Goal: Entertainment & Leisure: Consume media (video, audio)

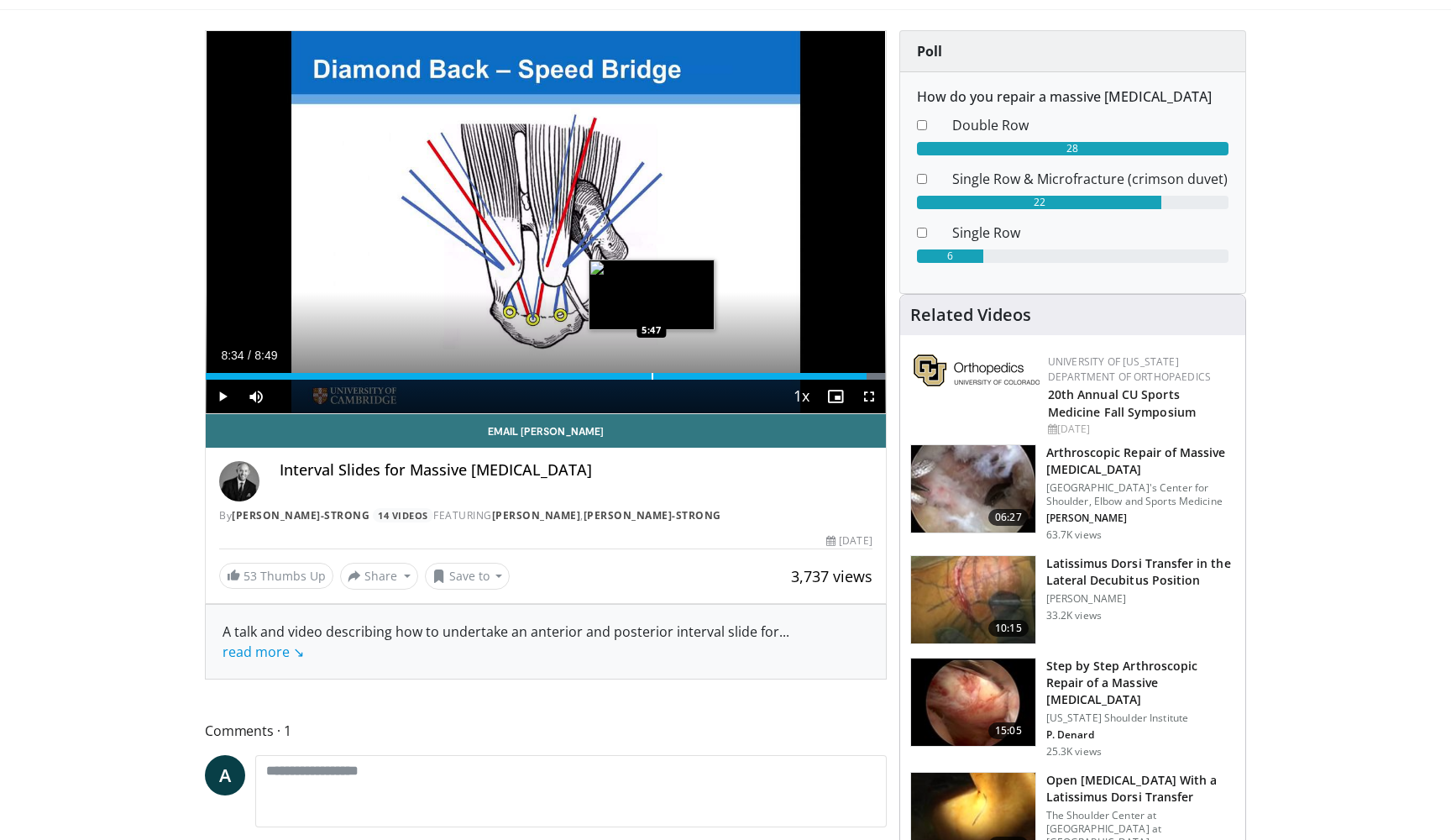
click at [651, 374] on div "Progress Bar" at bounding box center [652, 376] width 2 height 7
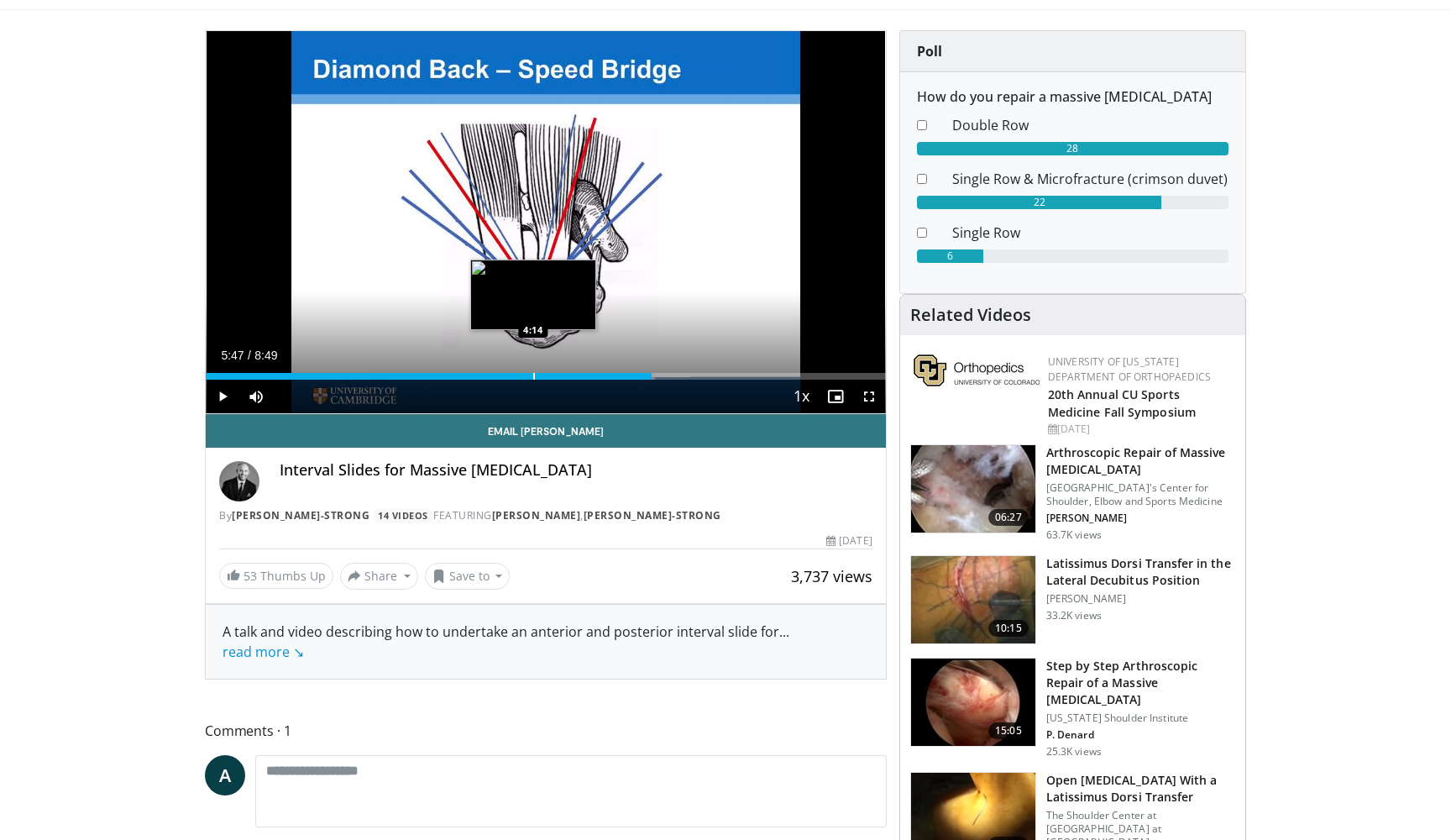
click at [533, 373] on div "Progress Bar" at bounding box center [534, 376] width 2 height 7
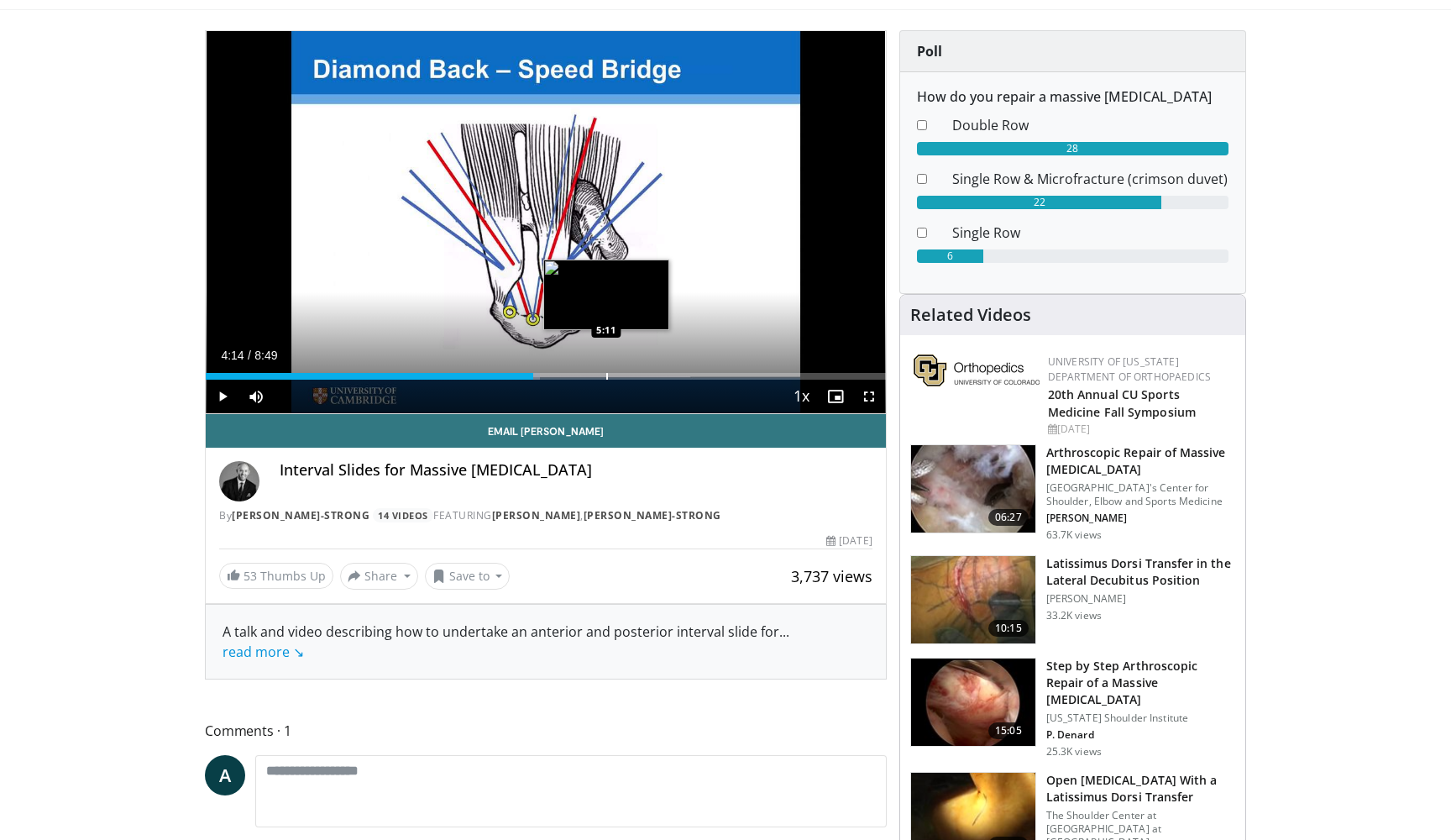
click at [606, 373] on div "Progress Bar" at bounding box center [607, 376] width 2 height 7
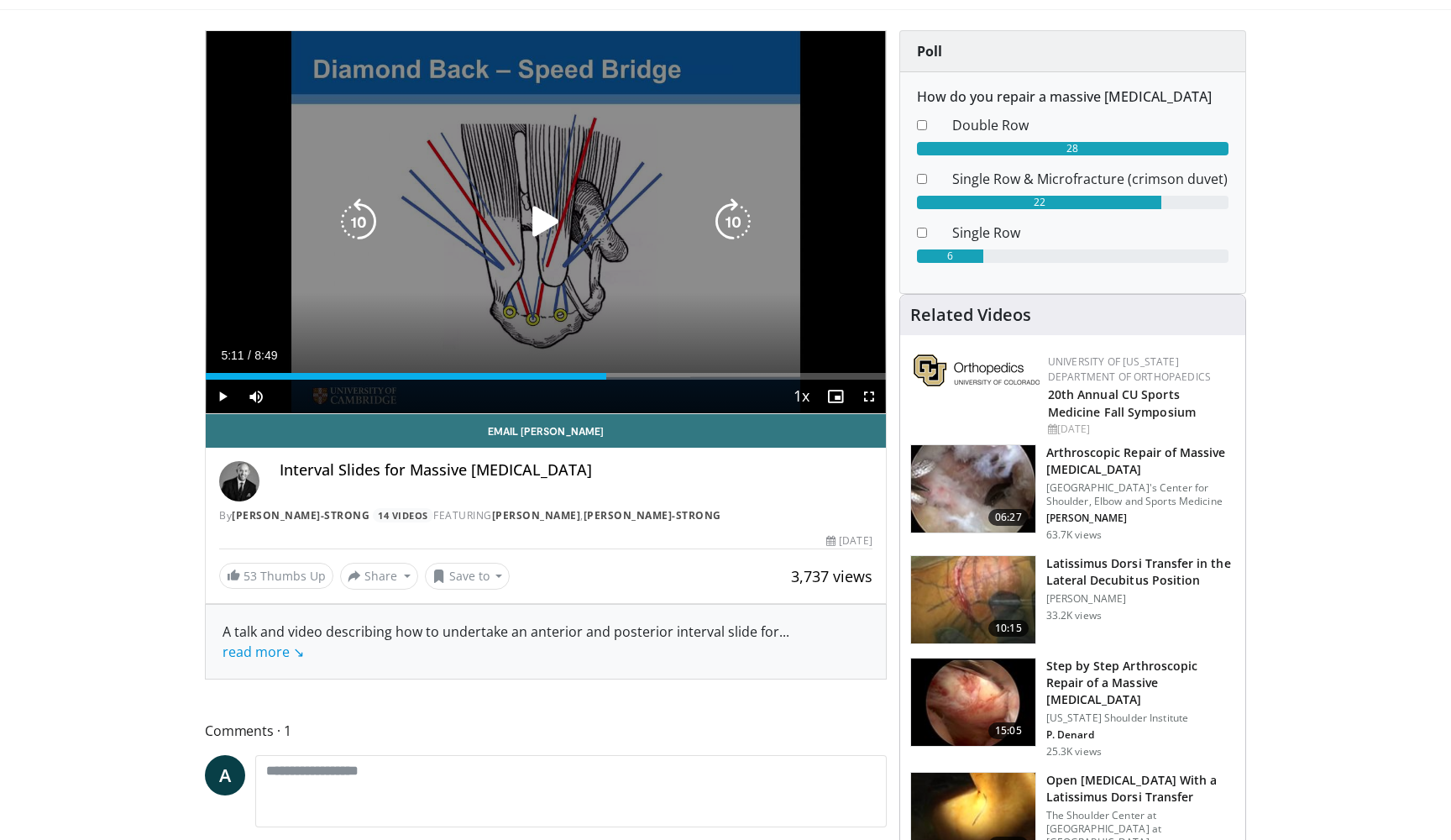
click at [541, 218] on icon "Video Player" at bounding box center [545, 221] width 47 height 47
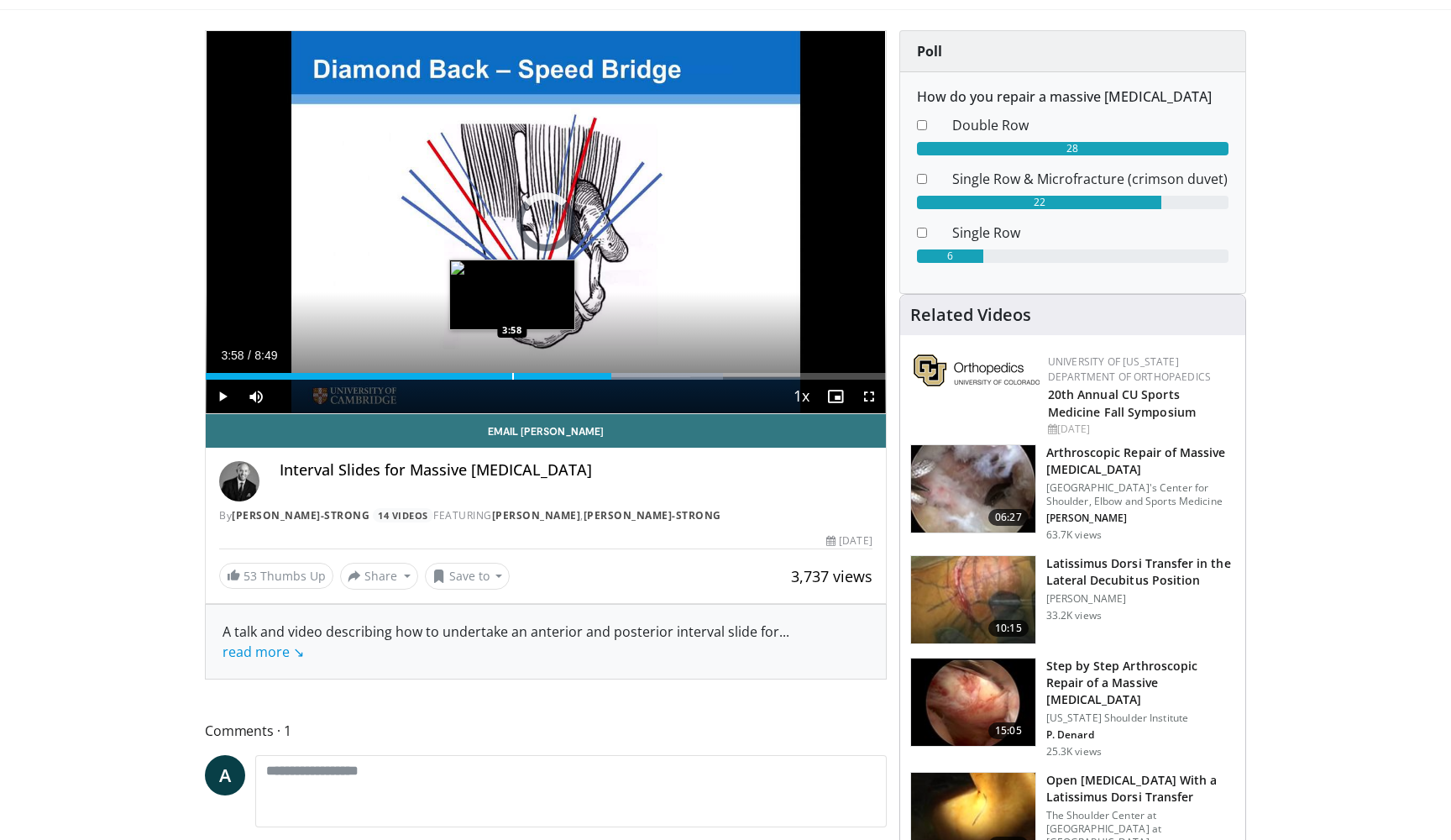
click at [512, 367] on div "Loaded : 76.14% 3:58 3:58" at bounding box center [546, 372] width 680 height 16
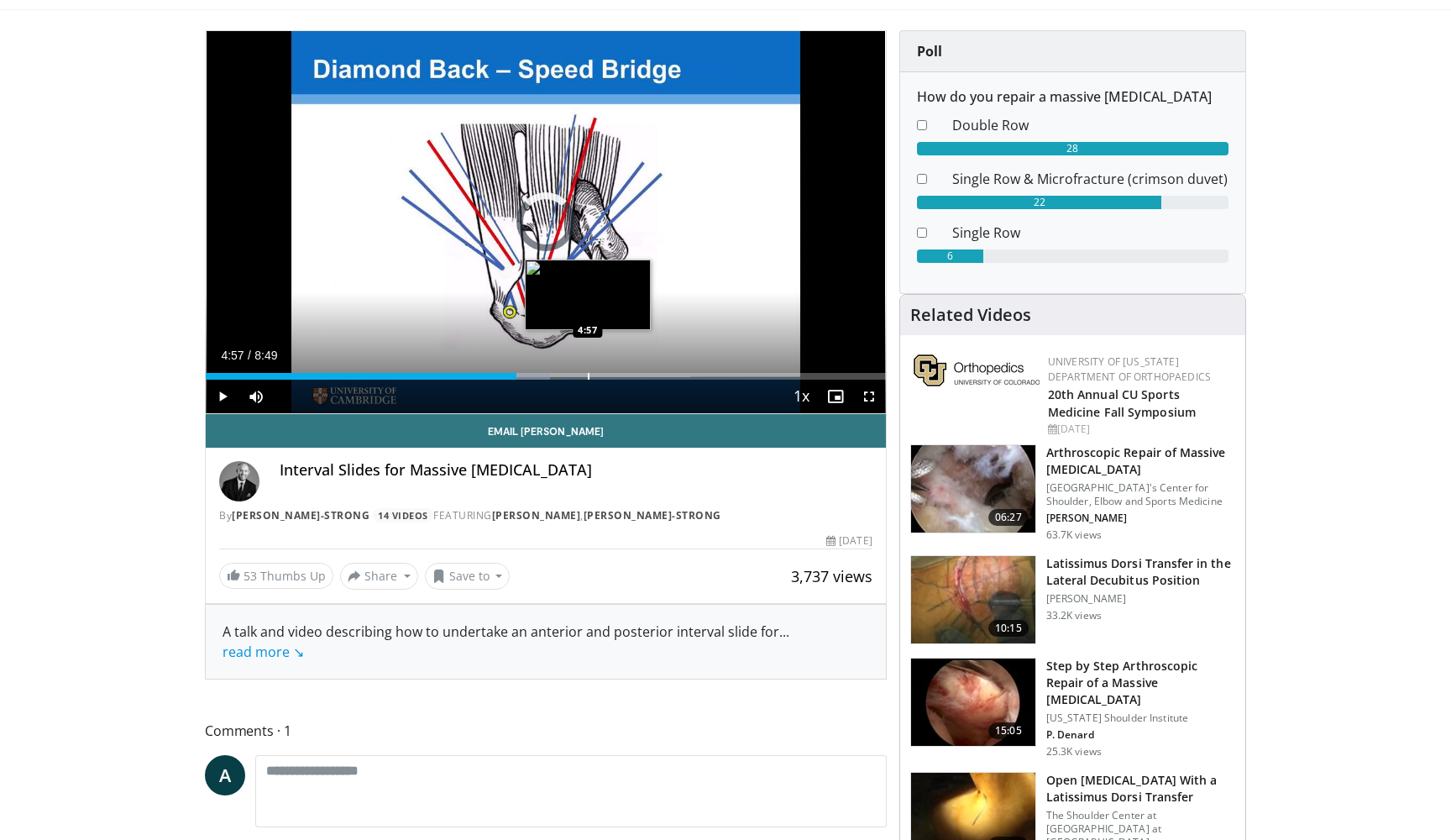
click at [588, 369] on div "Loaded : 50.62% 4:01 4:57" at bounding box center [546, 372] width 680 height 16
click at [622, 373] on div "Progress Bar" at bounding box center [623, 376] width 2 height 7
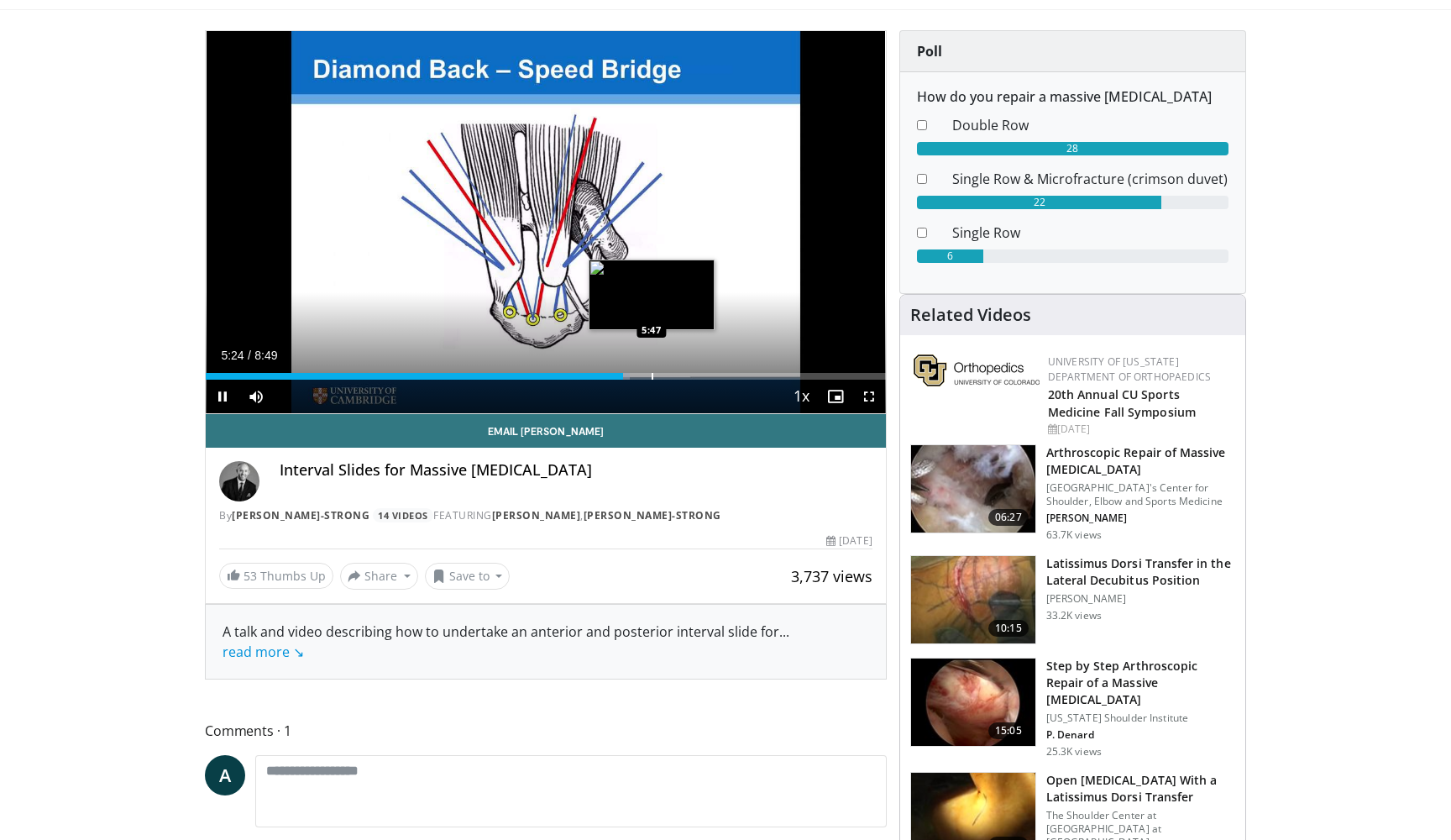
click at [652, 373] on div "Progress Bar" at bounding box center [652, 376] width 2 height 7
click at [695, 384] on div "Current Time 5:47 / Duration 8:49 Pause Skip Backward Skip Forward Mute Loaded …" at bounding box center [546, 396] width 680 height 34
click at [701, 379] on div "Progress Bar" at bounding box center [702, 376] width 2 height 7
click at [742, 382] on div "Current Time 6:25 / Duration 8:49 Pause Skip Backward Skip Forward Mute Loaded …" at bounding box center [546, 396] width 680 height 34
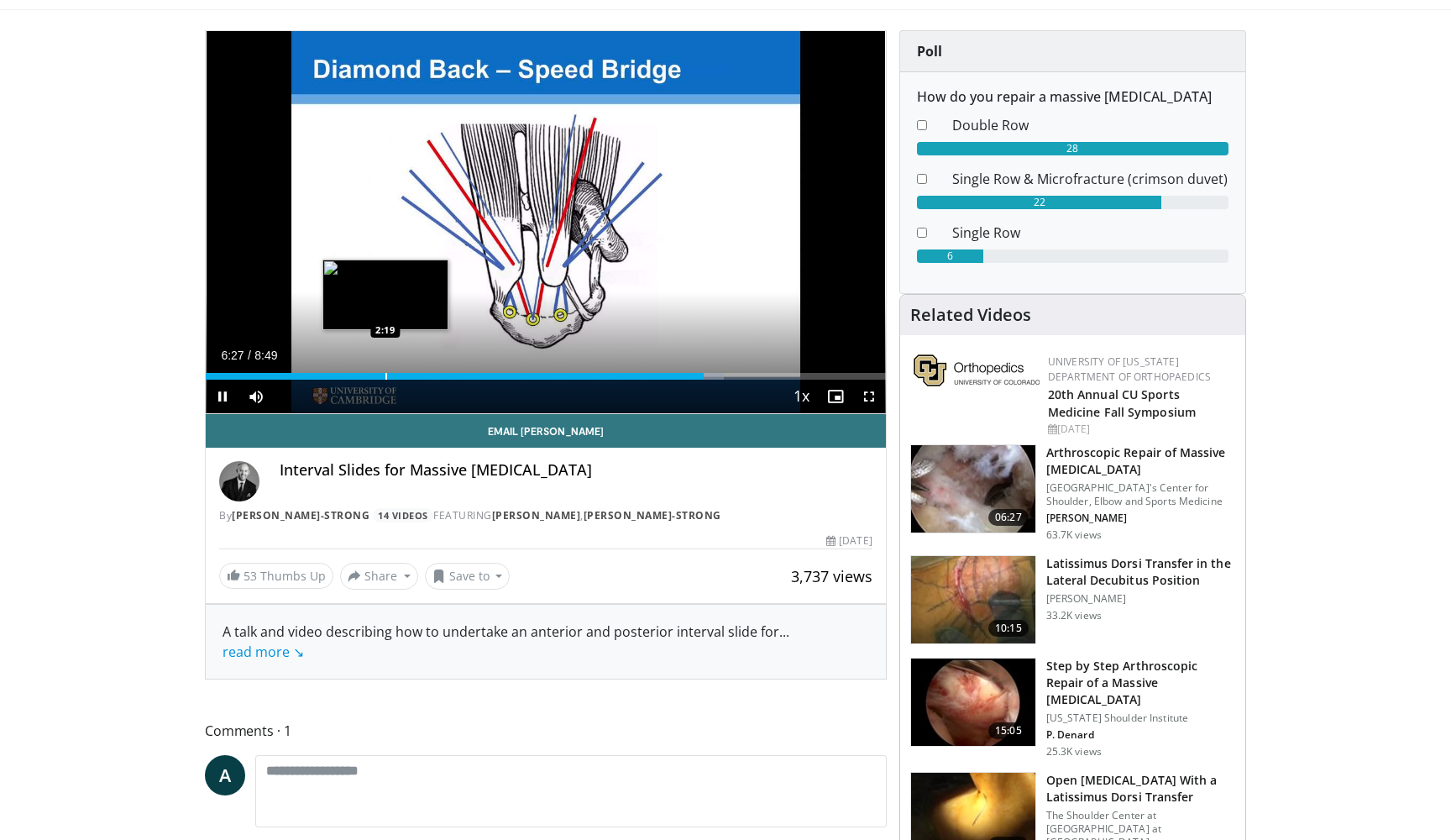
click at [385, 373] on div "Progress Bar" at bounding box center [386, 376] width 2 height 7
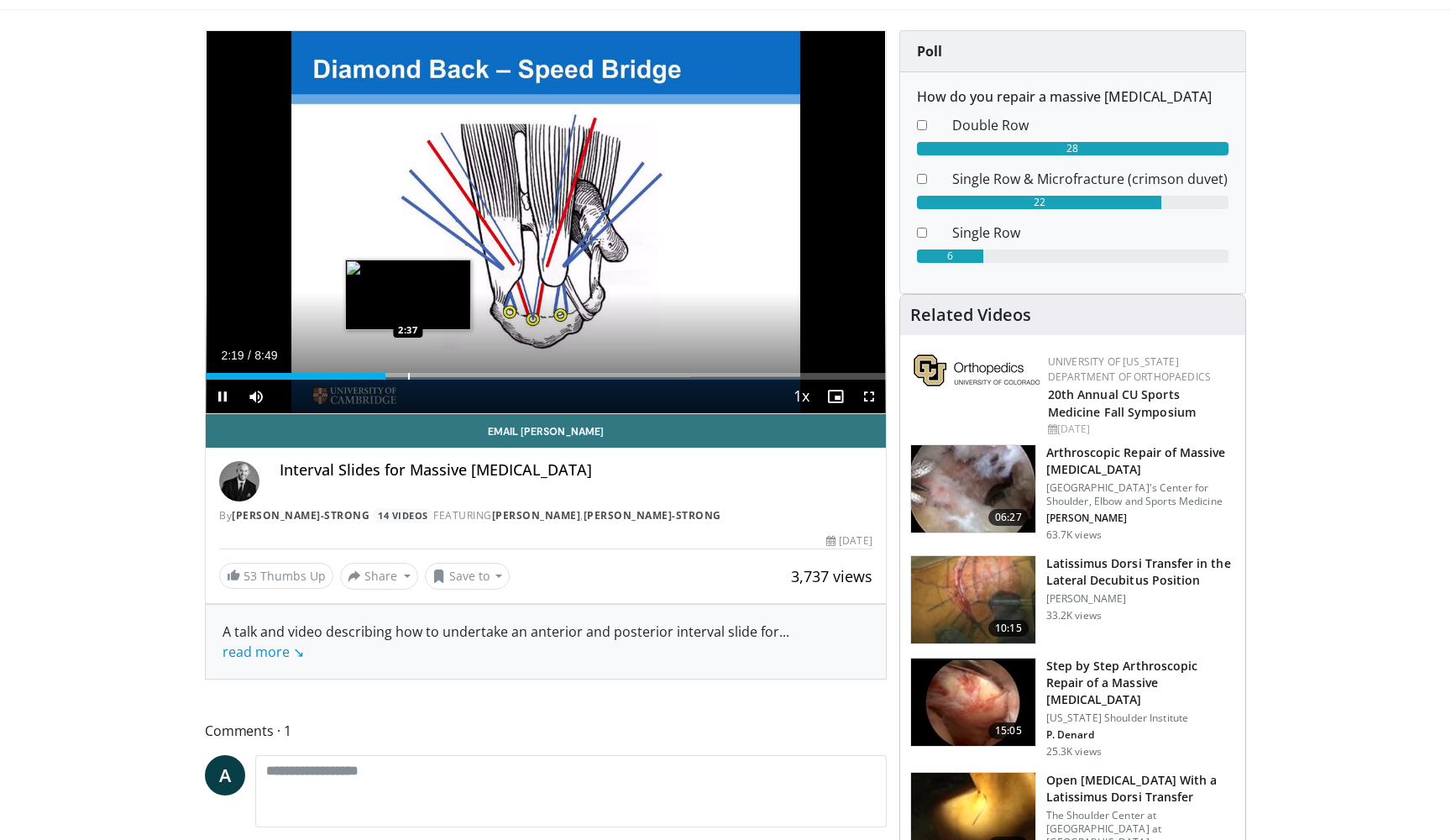
click at [408, 379] on div "Progress Bar" at bounding box center [409, 376] width 2 height 7
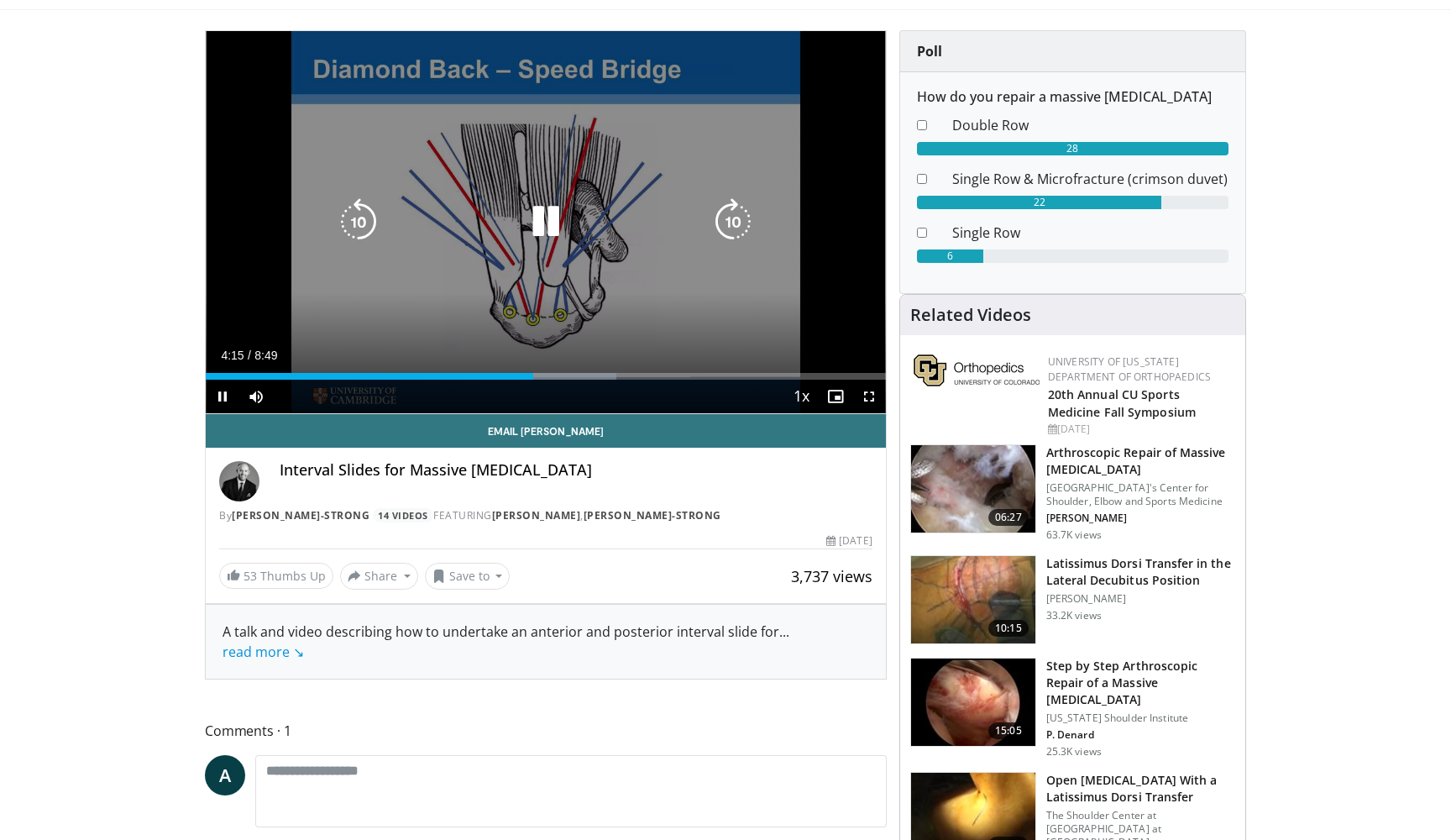
click at [538, 227] on icon "Video Player" at bounding box center [545, 221] width 47 height 47
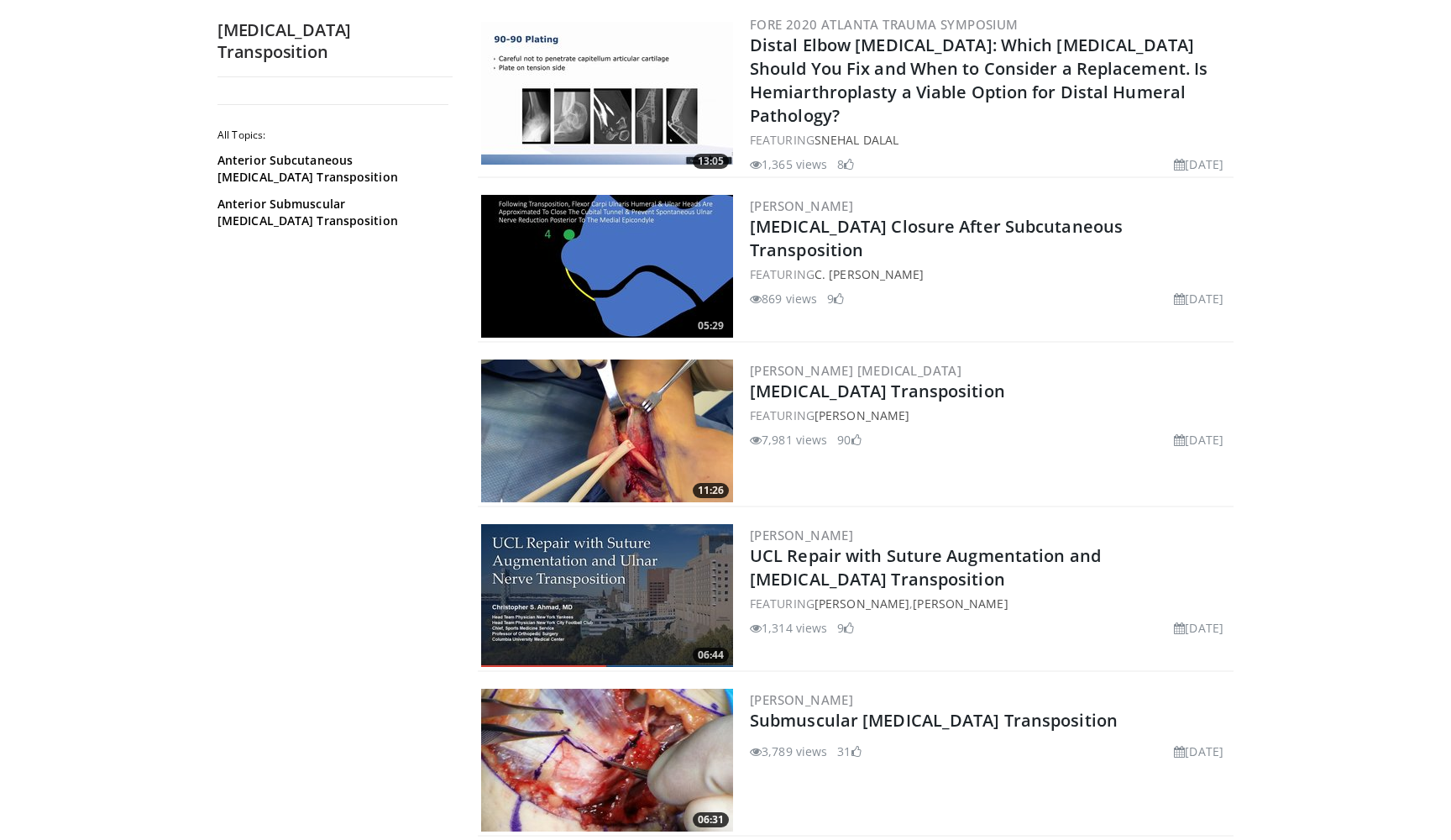
scroll to position [1938, 0]
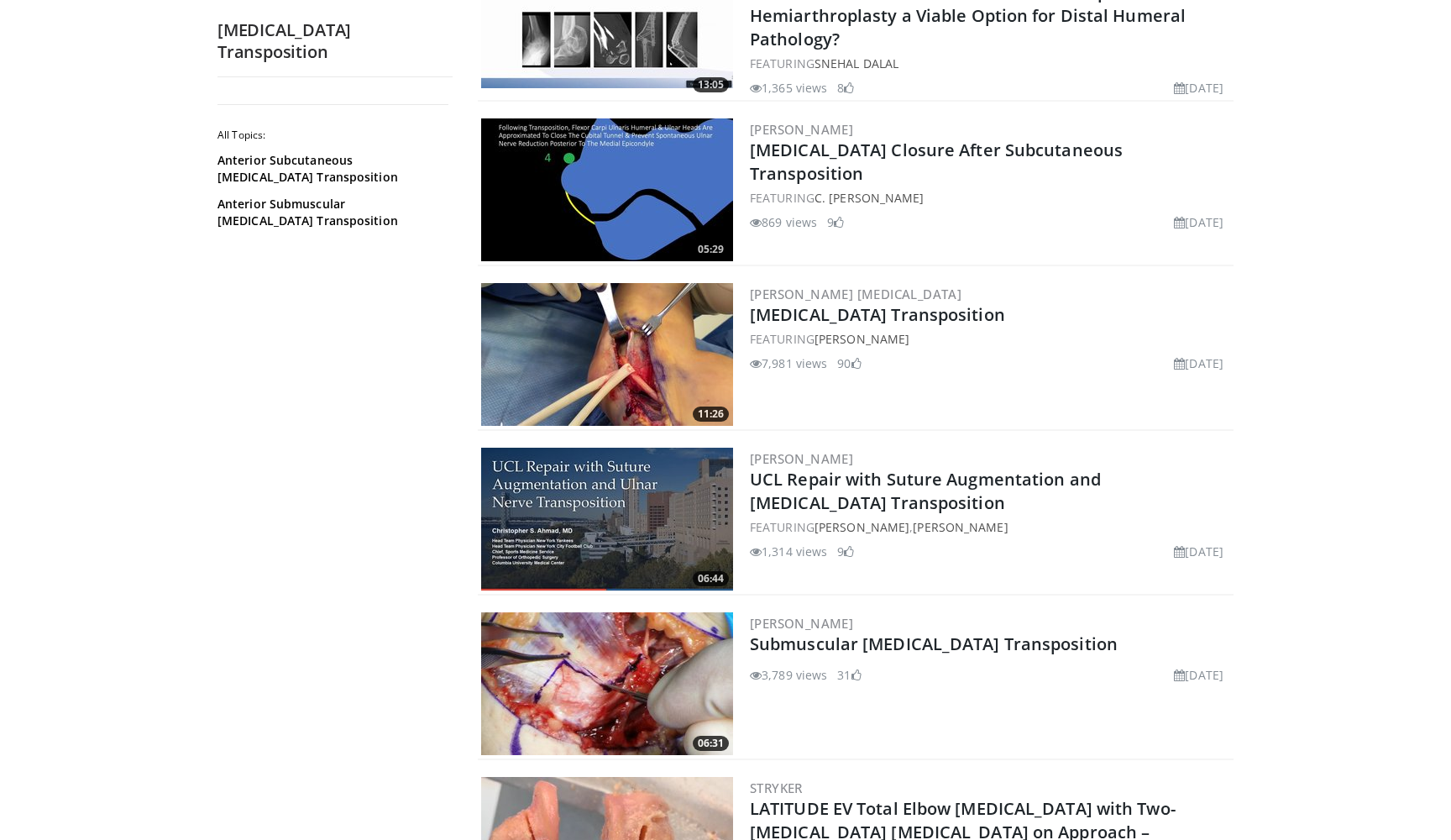
click at [615, 343] on img at bounding box center [607, 354] width 252 height 143
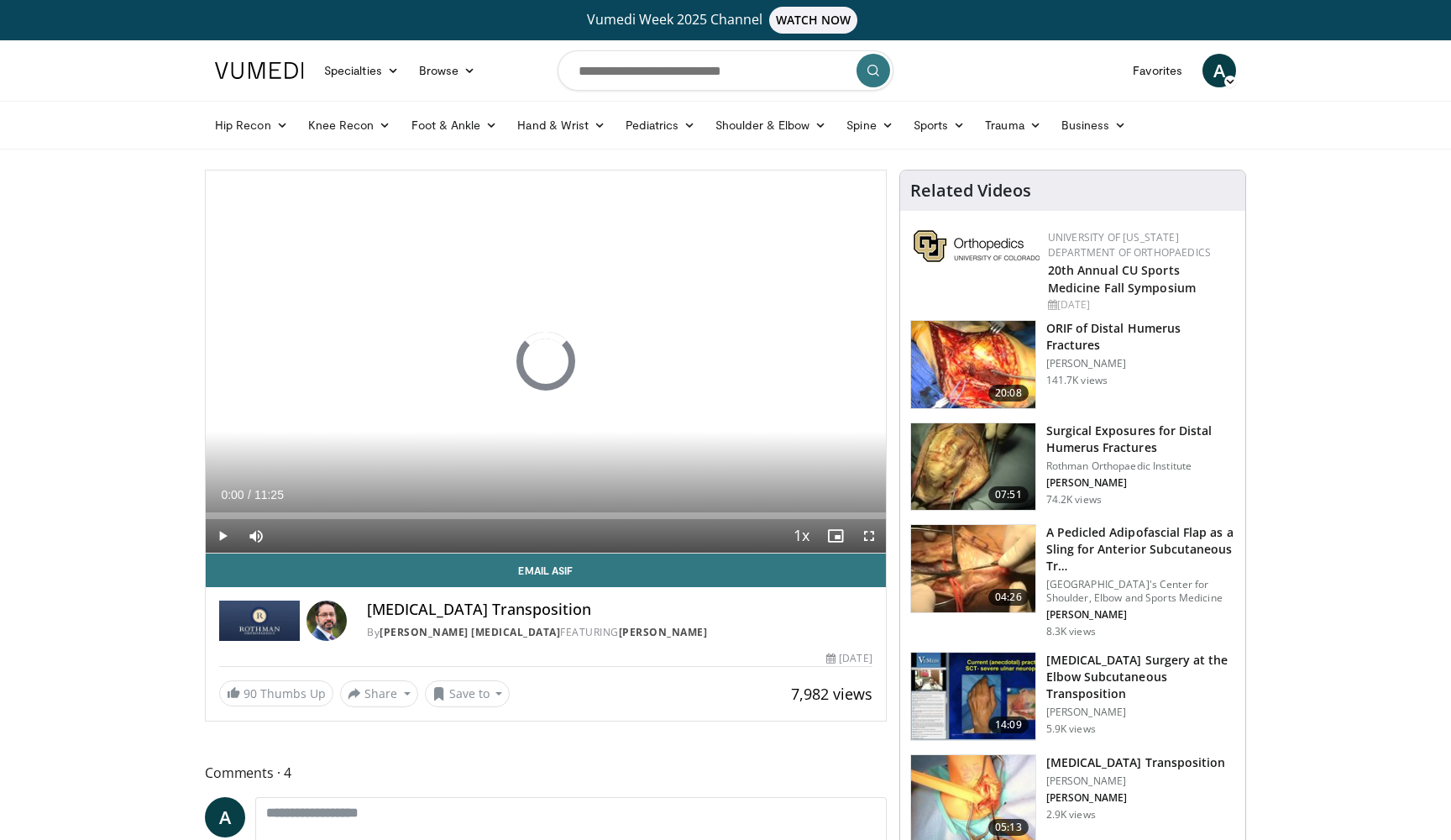
click at [835, 536] on span "Video Player" at bounding box center [836, 536] width 34 height 34
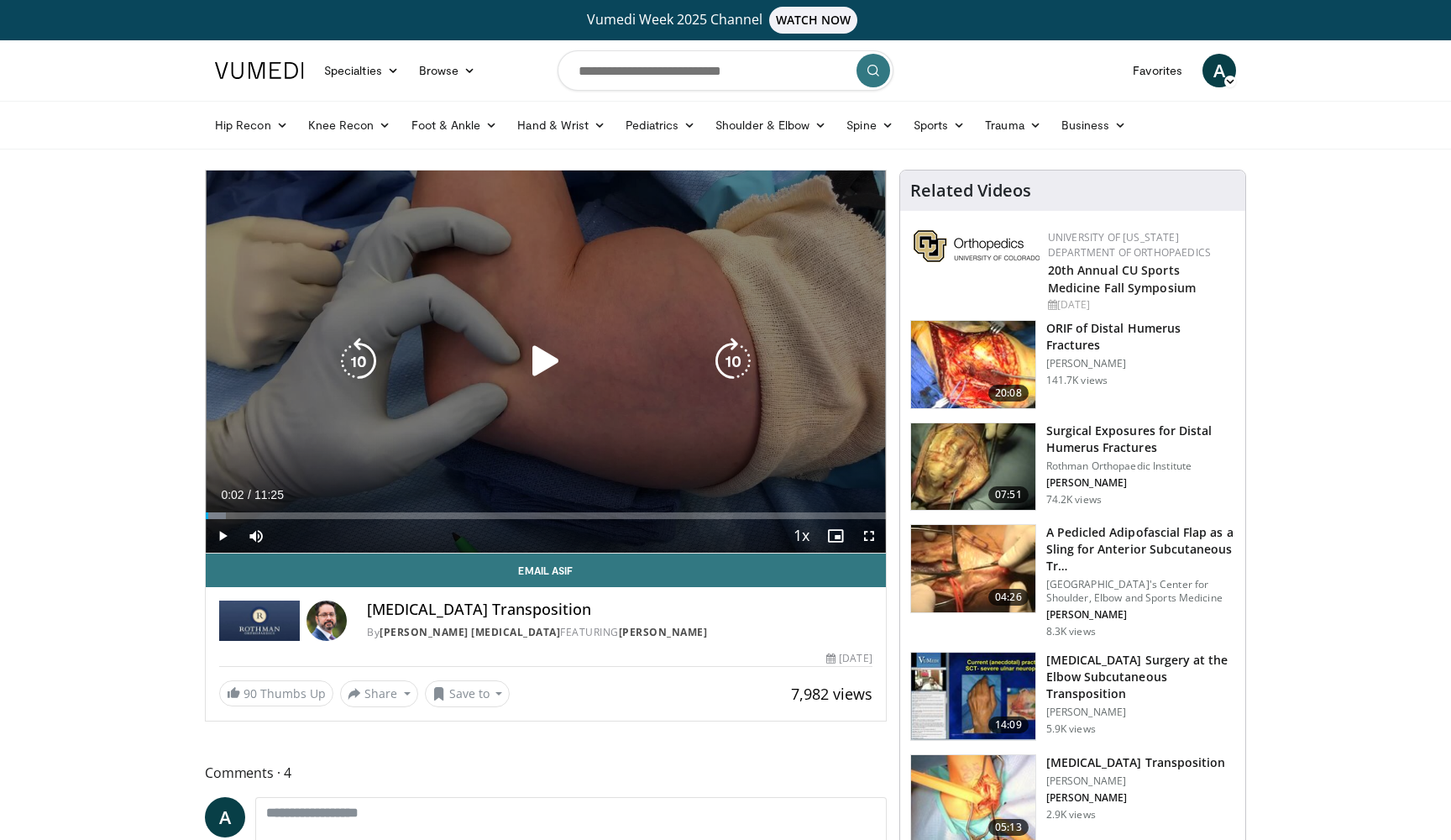
click at [538, 354] on icon "Video Player" at bounding box center [545, 360] width 47 height 47
click at [744, 356] on icon "Video Player" at bounding box center [732, 360] width 47 height 47
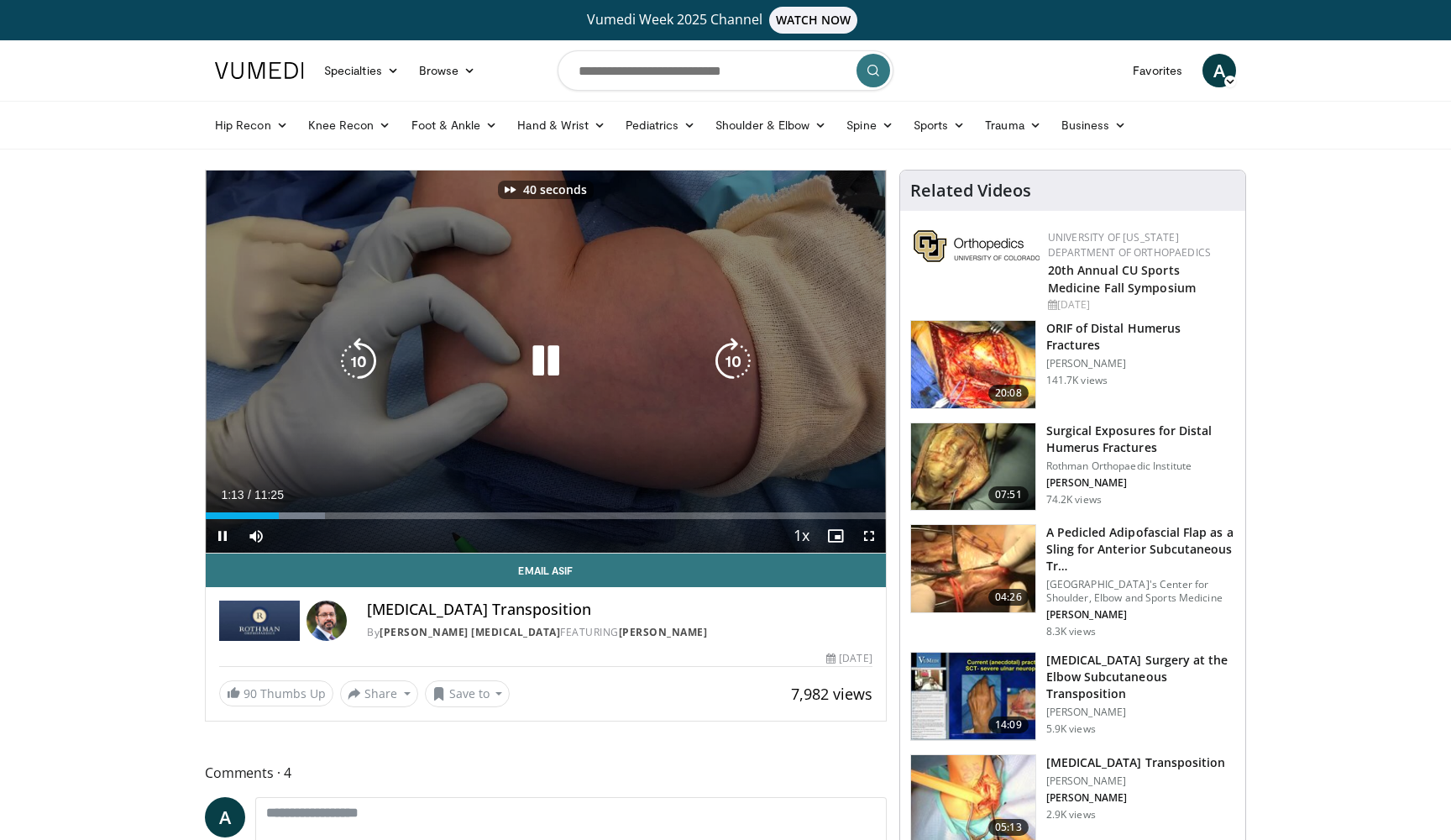
click at [744, 356] on icon "Video Player" at bounding box center [732, 360] width 47 height 47
click at [724, 360] on icon "Video Player" at bounding box center [732, 360] width 47 height 47
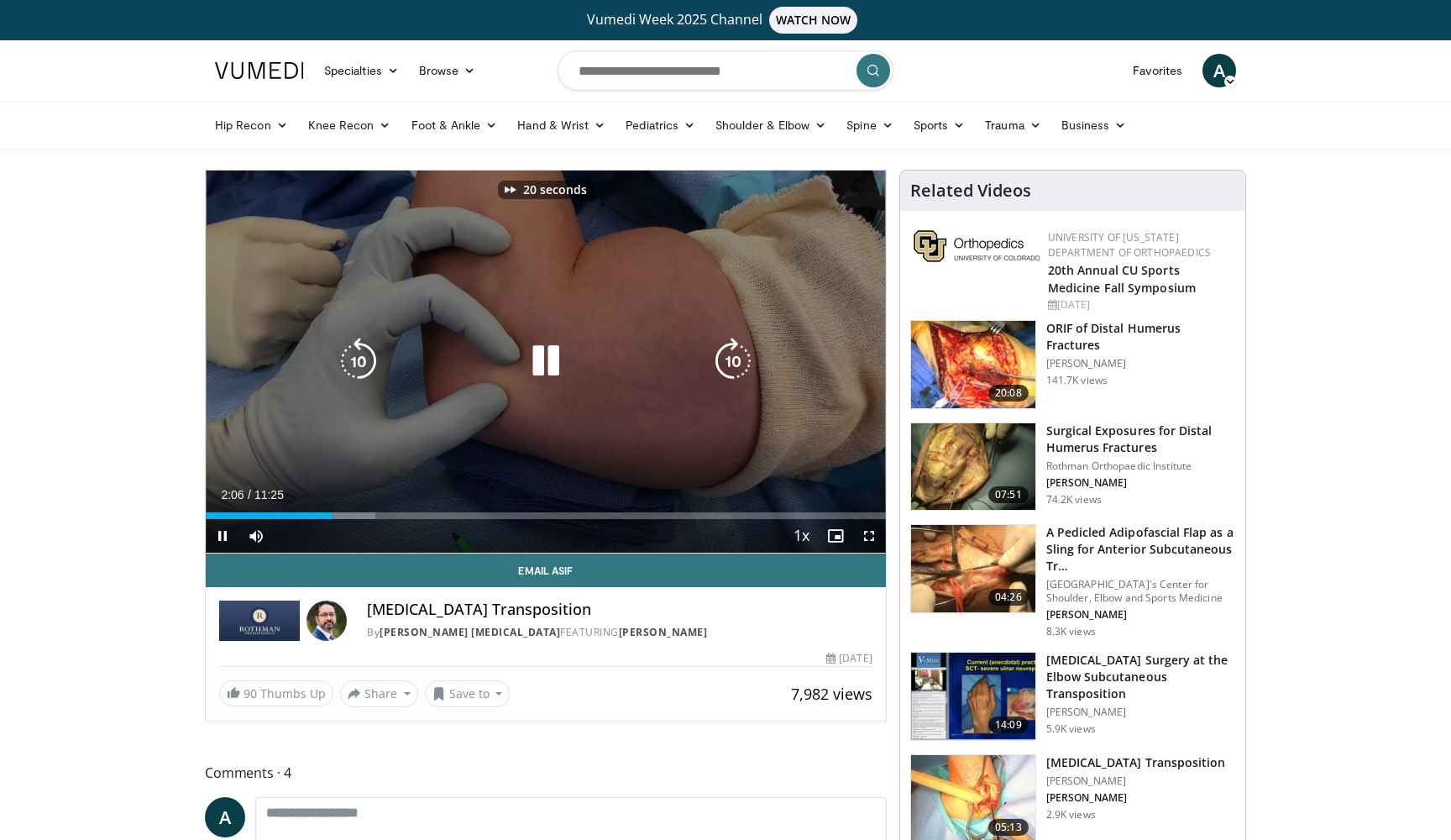
click at [724, 357] on icon "Video Player" at bounding box center [732, 360] width 47 height 47
click at [731, 355] on icon "Video Player" at bounding box center [732, 360] width 47 height 47
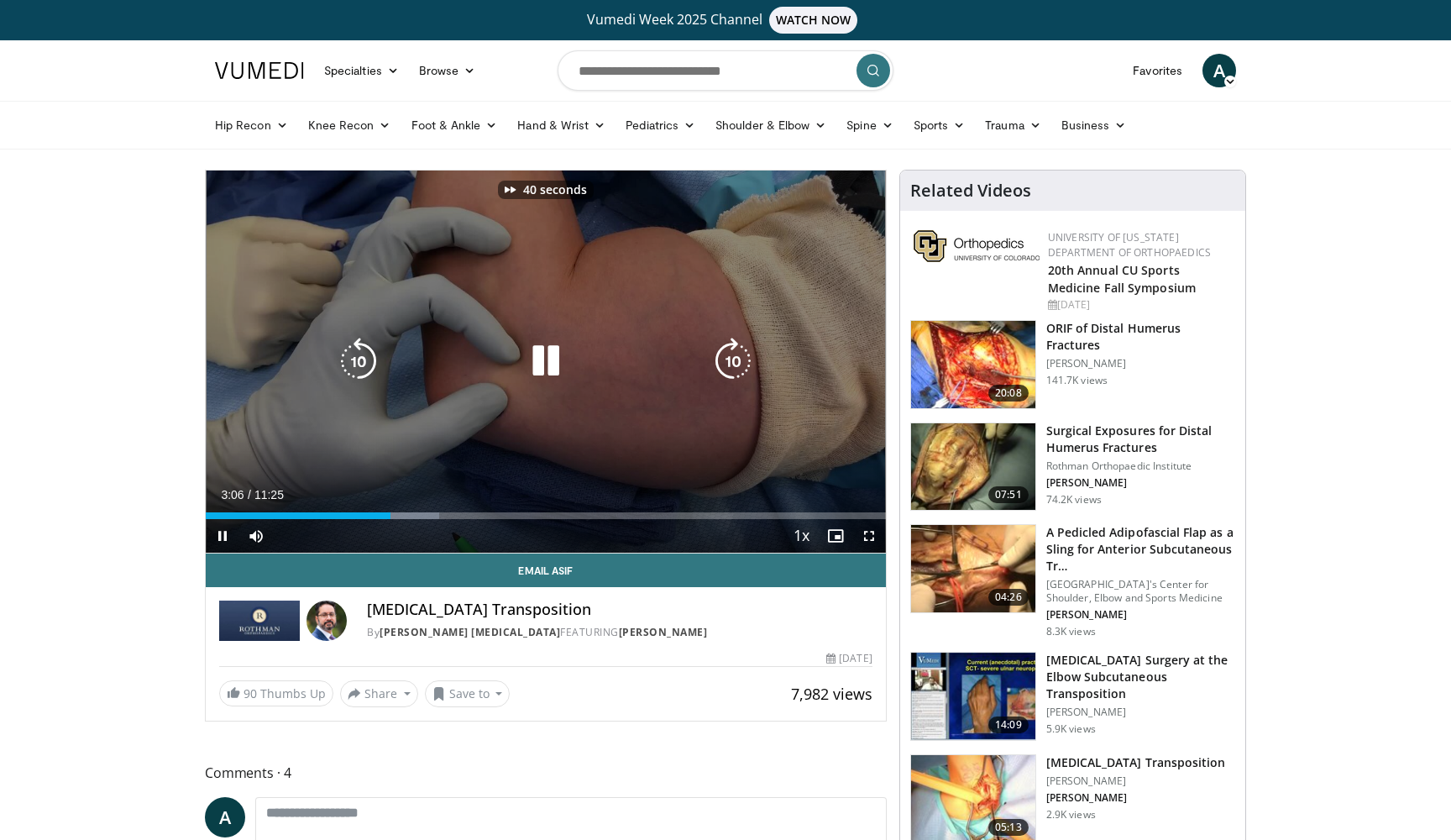
click at [722, 350] on icon "Video Player" at bounding box center [732, 360] width 47 height 47
click at [722, 358] on icon "Video Player" at bounding box center [732, 360] width 47 height 47
click at [707, 369] on div "60 seconds Tap to unmute" at bounding box center [546, 361] width 680 height 382
click at [541, 368] on icon "Video Player" at bounding box center [545, 360] width 47 height 47
click at [358, 356] on icon "Video Player" at bounding box center [358, 360] width 47 height 47
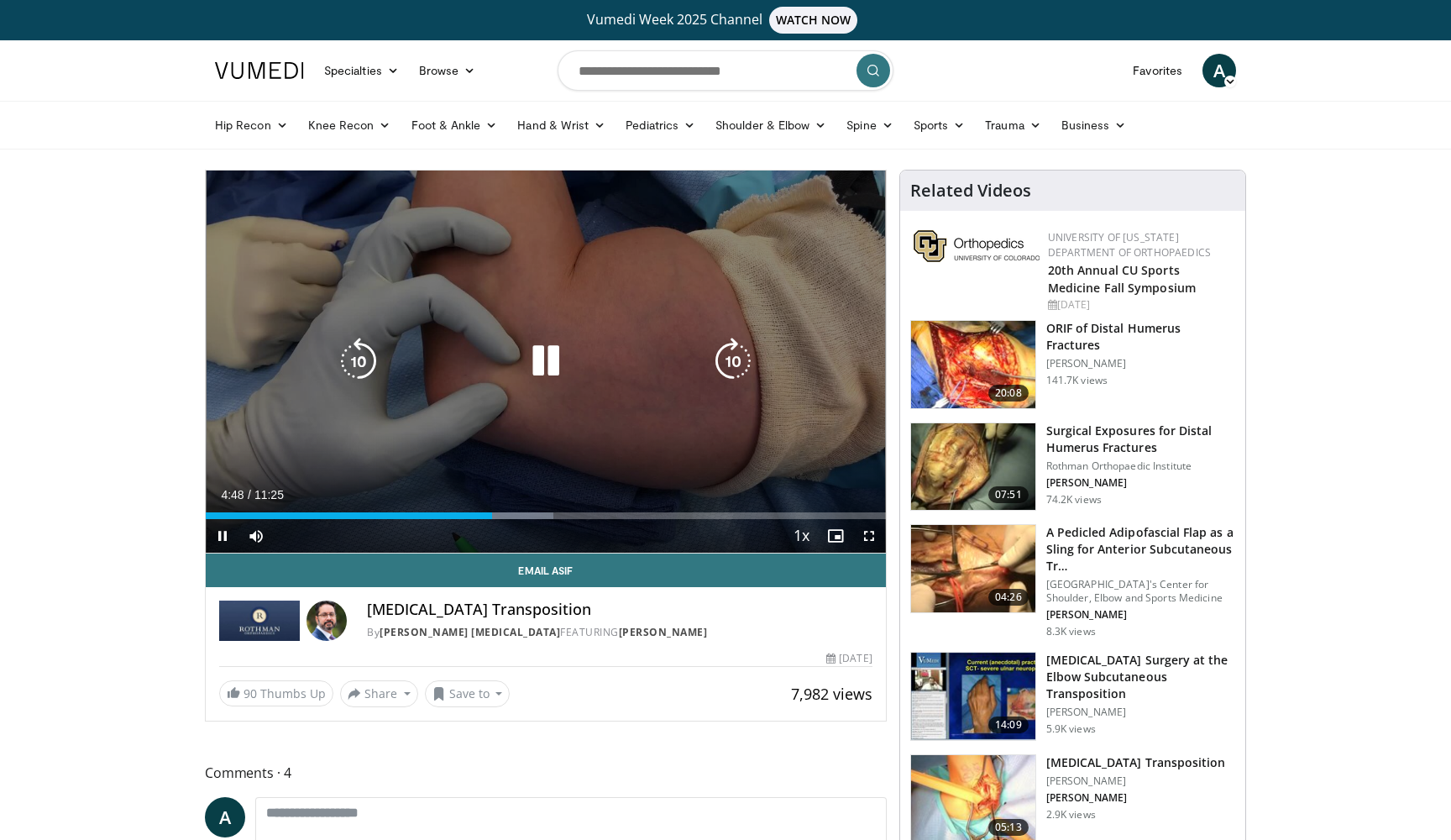
click at [346, 353] on icon "Video Player" at bounding box center [358, 360] width 47 height 47
click at [299, 278] on div "10 seconds Tap to unmute" at bounding box center [546, 361] width 680 height 382
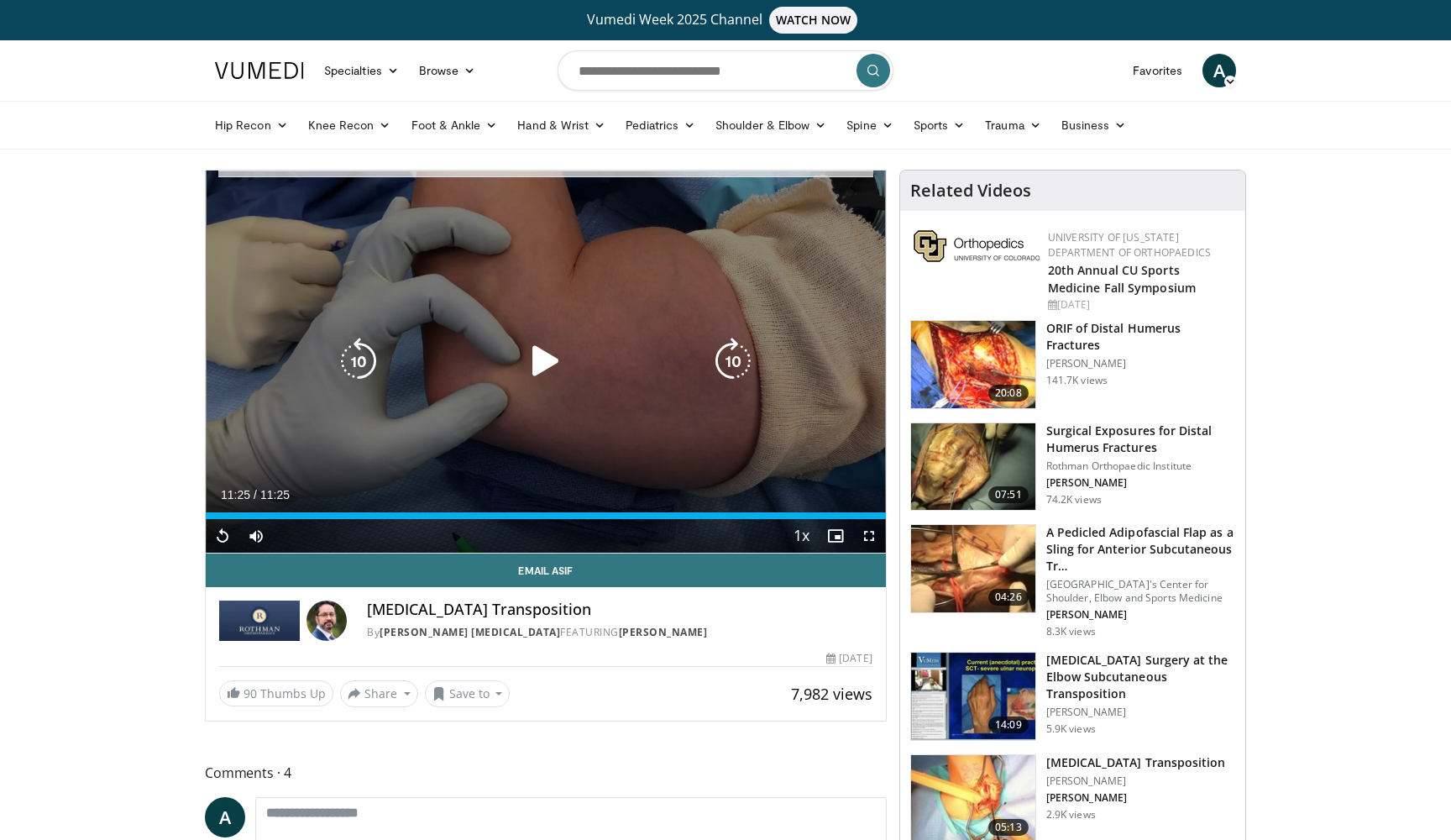
click at [539, 184] on p "10 seconds" at bounding box center [555, 190] width 64 height 12
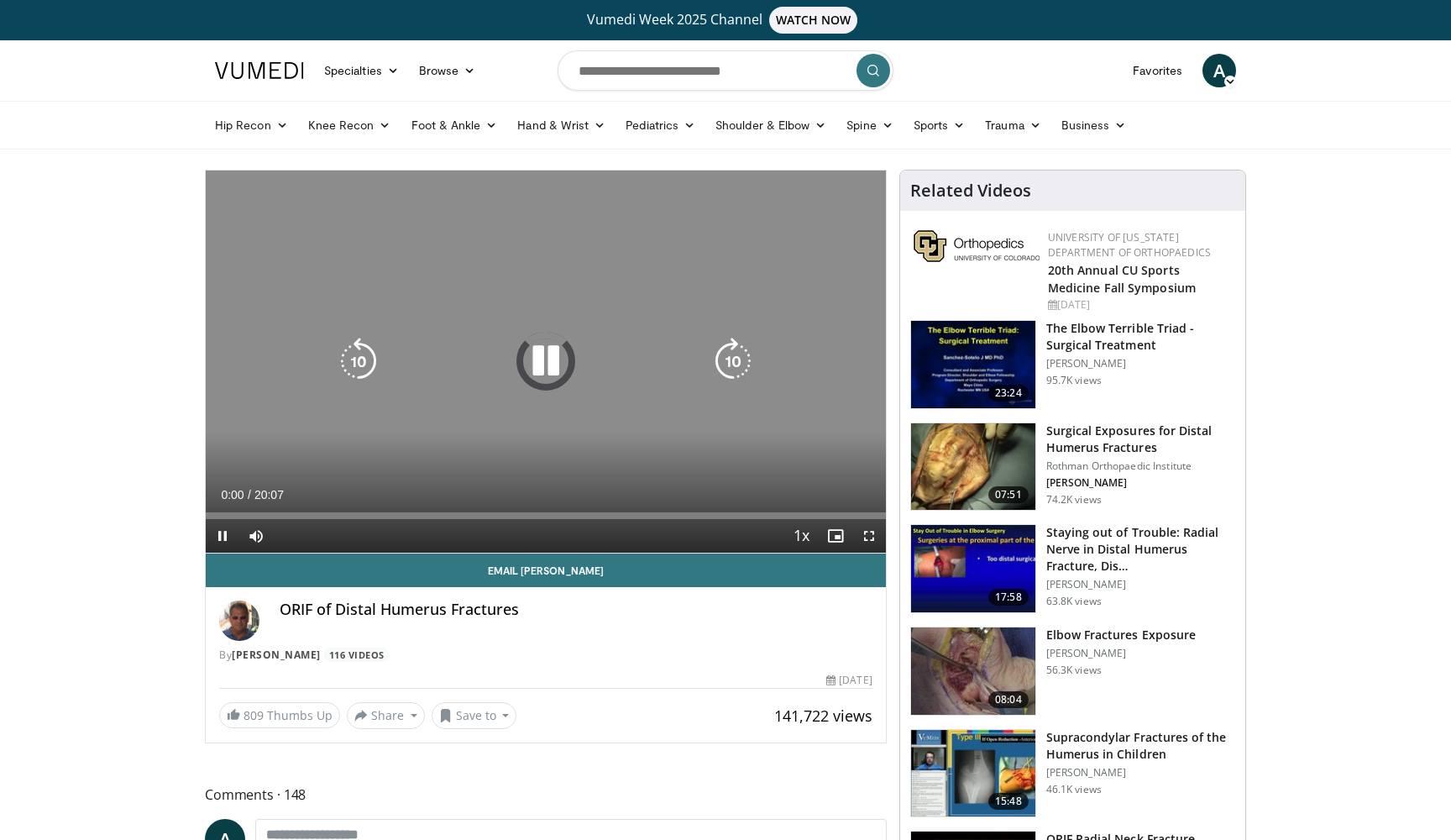
click at [517, 361] on div "Video Player" at bounding box center [546, 361] width 408 height 34
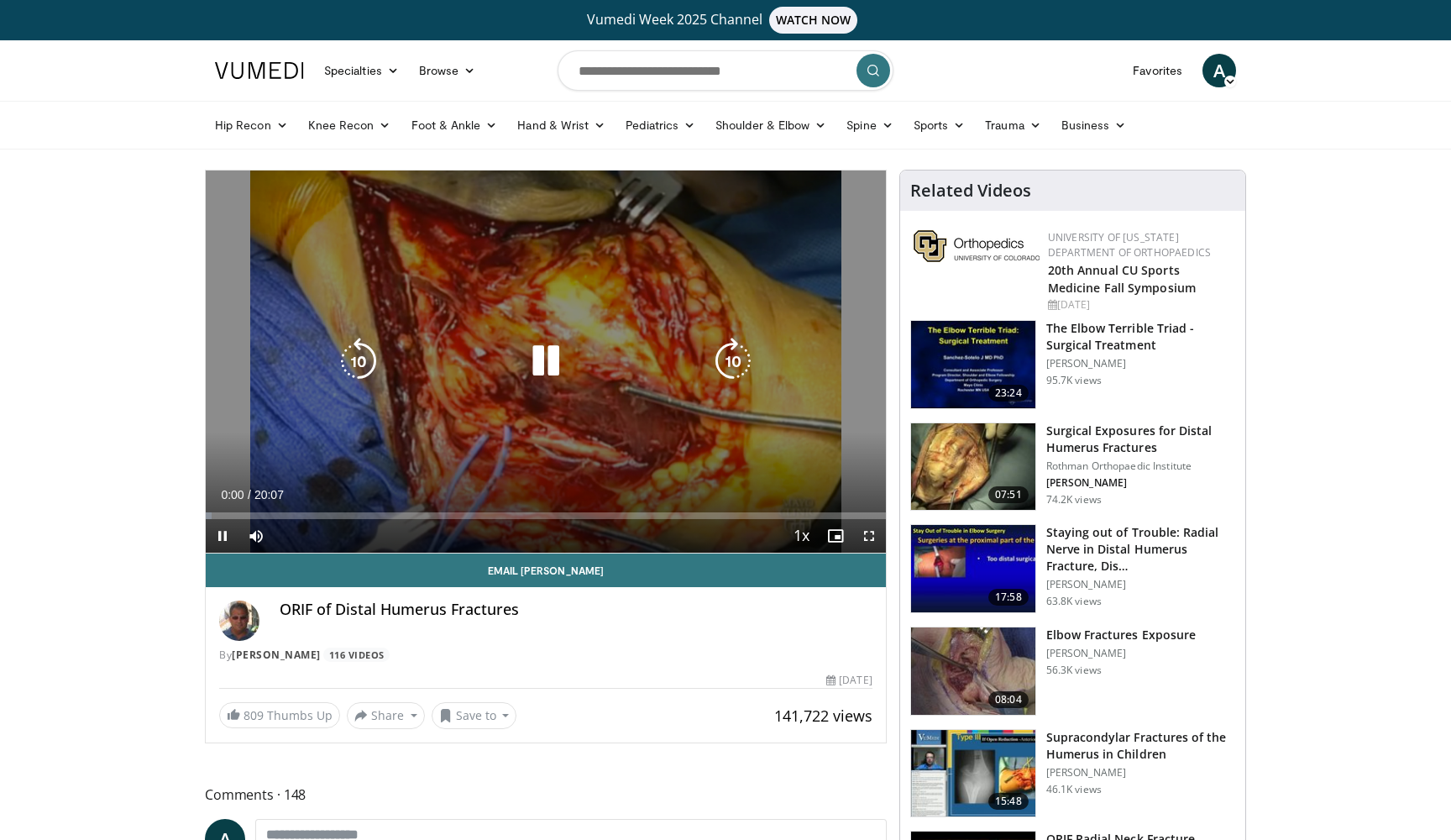
click at [546, 361] on icon "Video Player" at bounding box center [545, 360] width 47 height 47
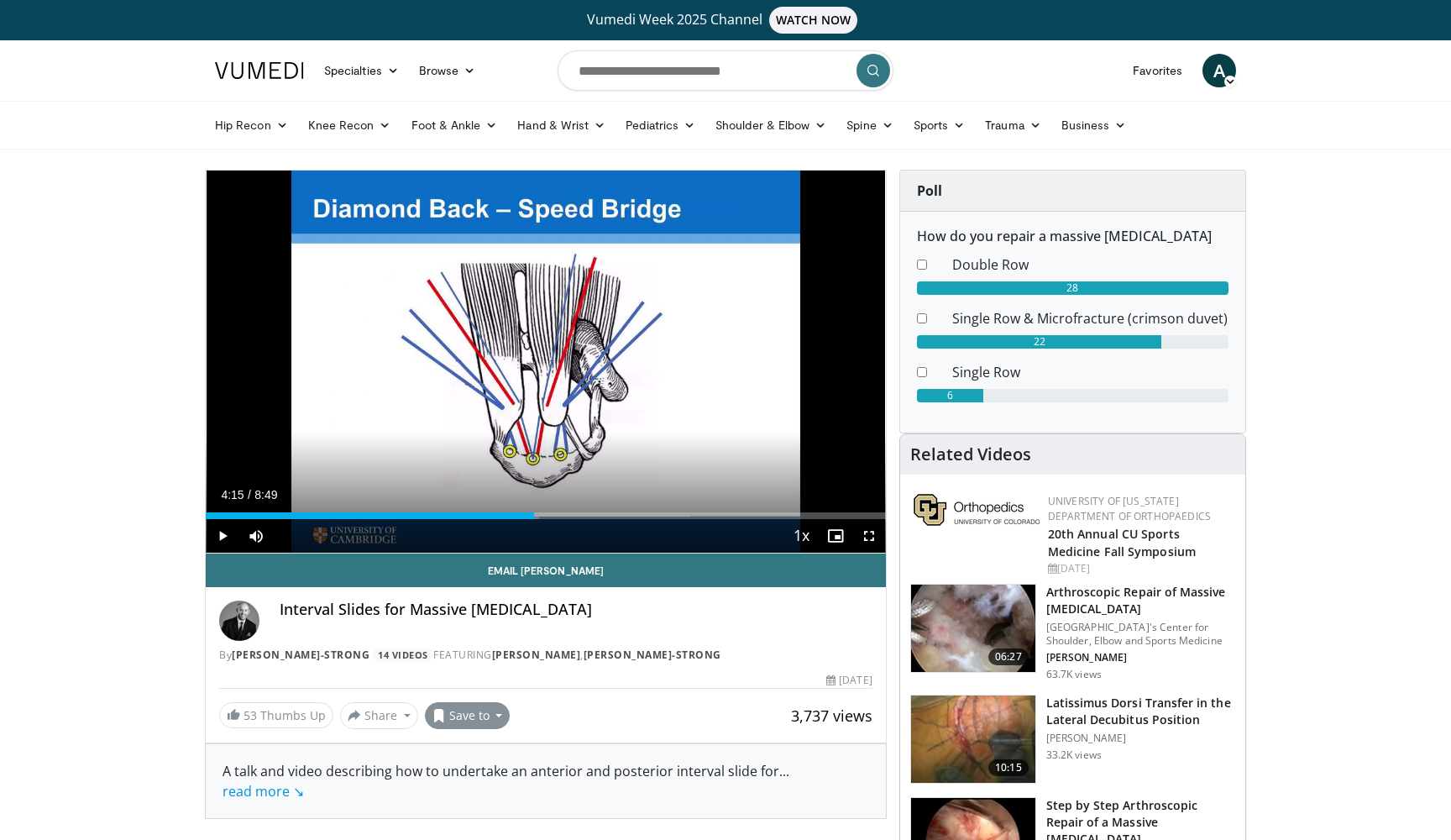
click at [487, 709] on button "Save to" at bounding box center [468, 715] width 86 height 27
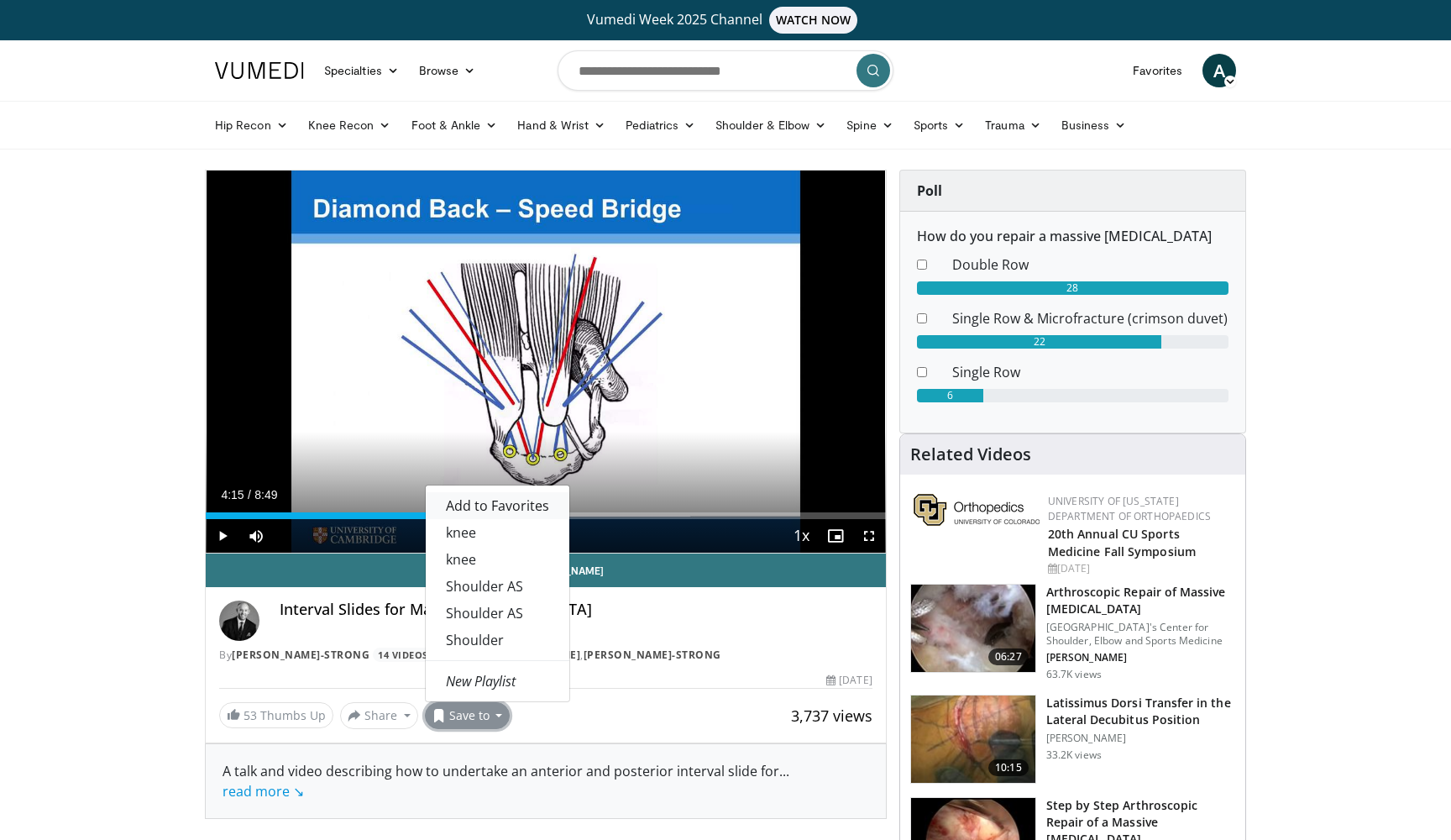
click at [531, 508] on span "Add to Favorites" at bounding box center [497, 505] width 103 height 18
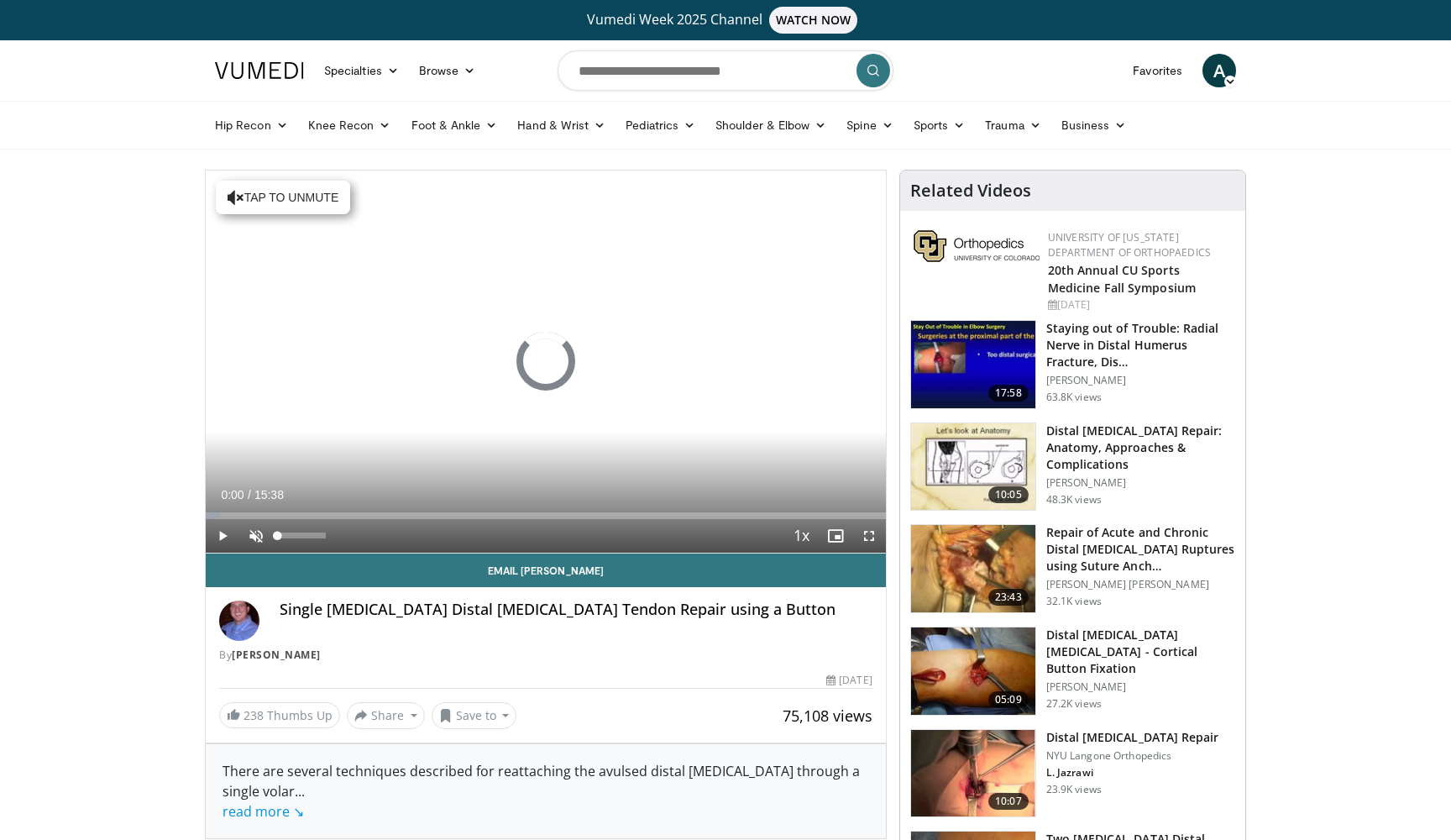
click at [259, 534] on span "Video Player" at bounding box center [256, 536] width 34 height 34
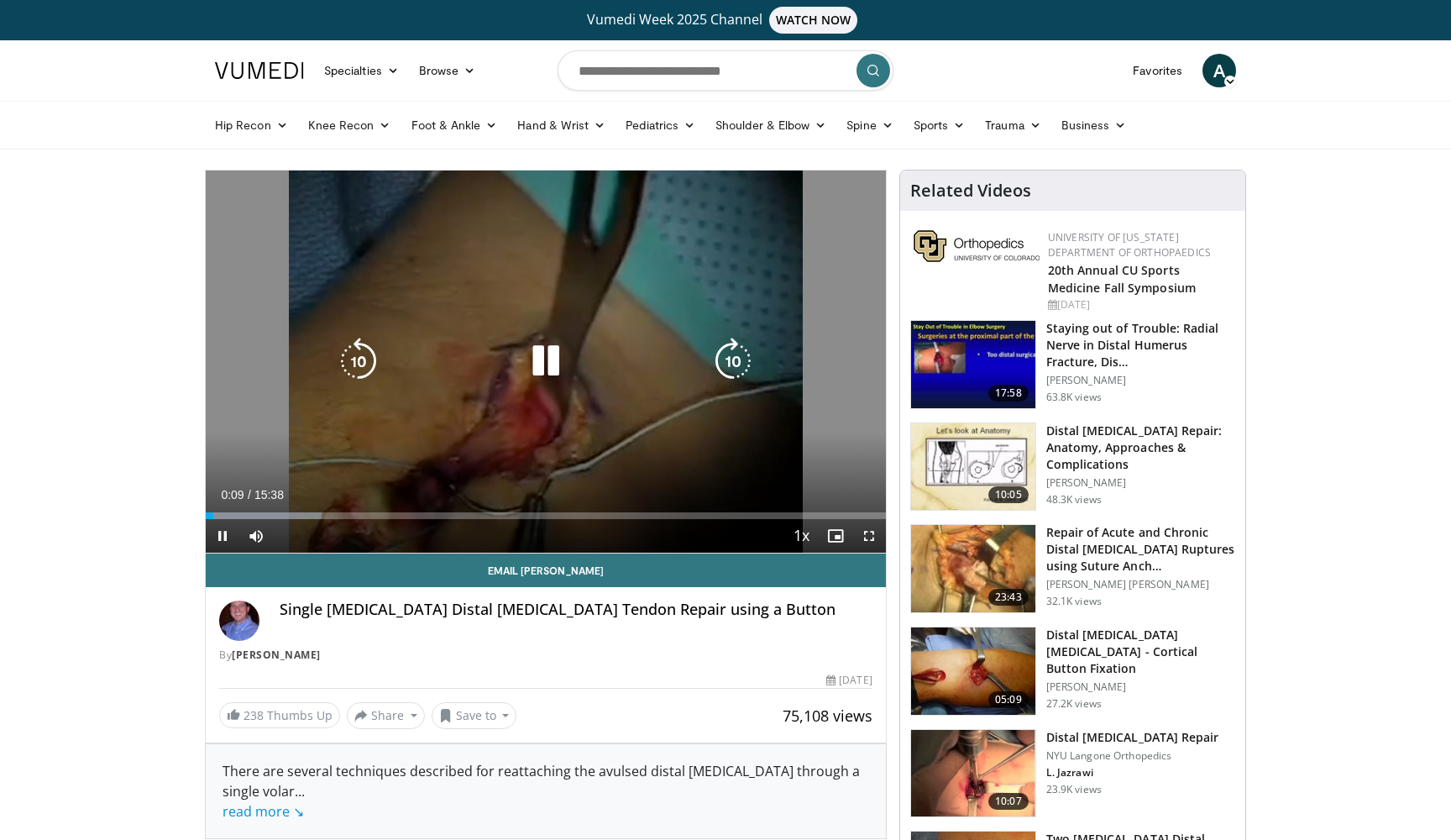
click at [726, 357] on icon "Video Player" at bounding box center [732, 360] width 47 height 47
click at [726, 358] on icon "Video Player" at bounding box center [732, 360] width 47 height 47
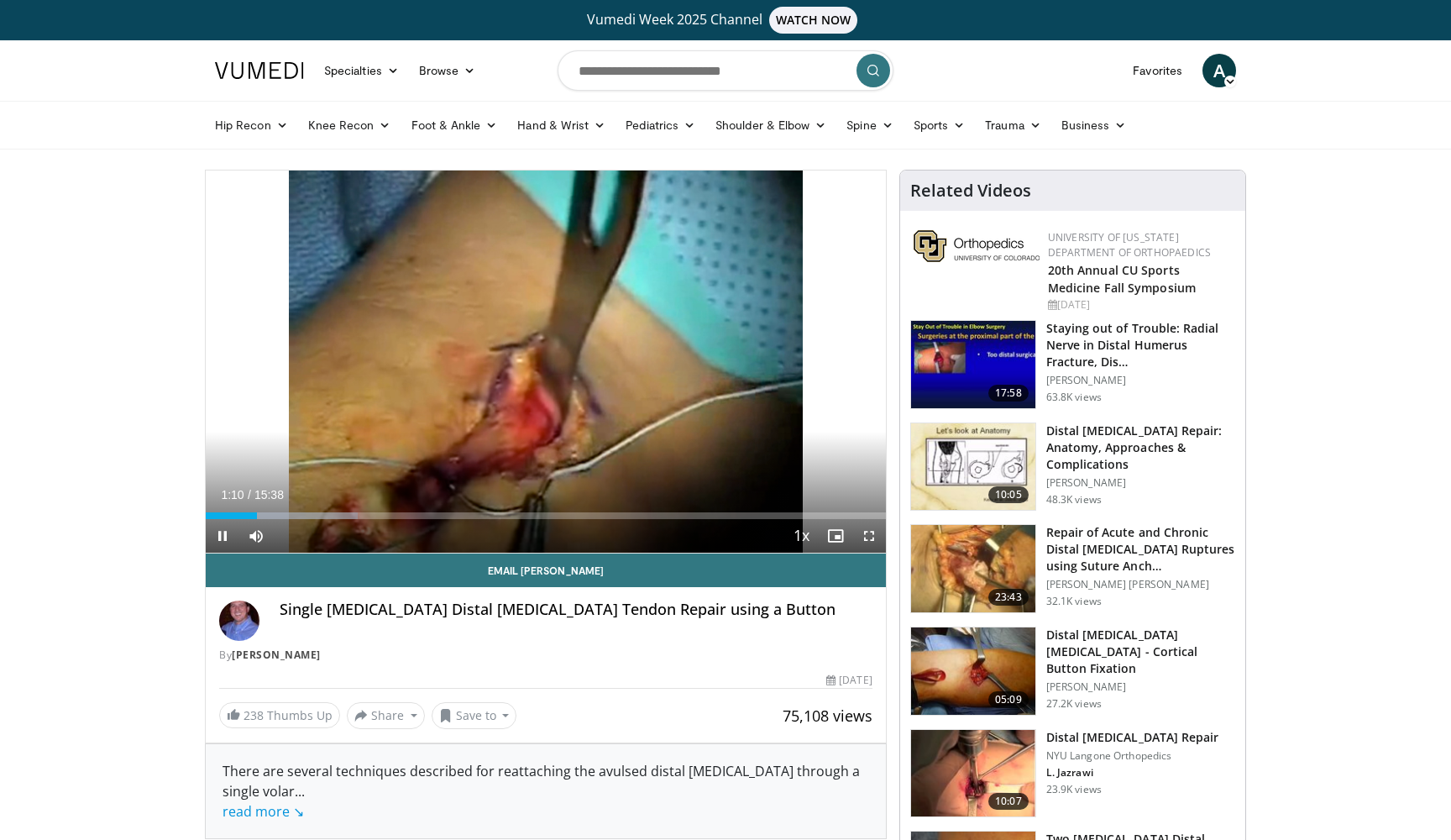
click at [327, 519] on div "Current Time 1:10 / Duration 15:38 Pause Skip Backward Skip Forward Mute 0% Loa…" at bounding box center [546, 536] width 680 height 34
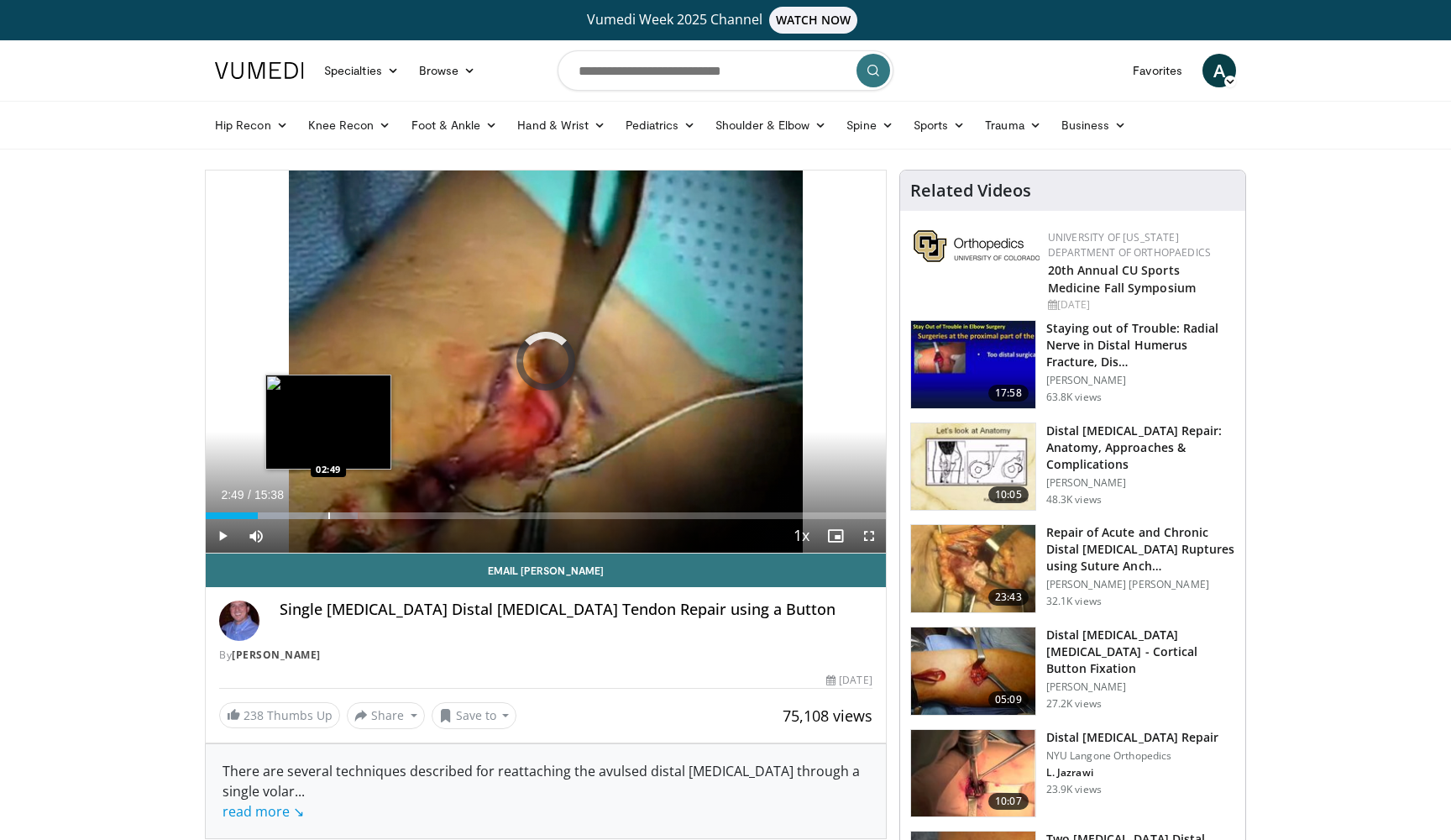
click at [328, 512] on div "Progress Bar" at bounding box center [329, 515] width 2 height 7
click at [298, 509] on div "Loaded : 26.36% 02:51 02:07" at bounding box center [546, 511] width 680 height 16
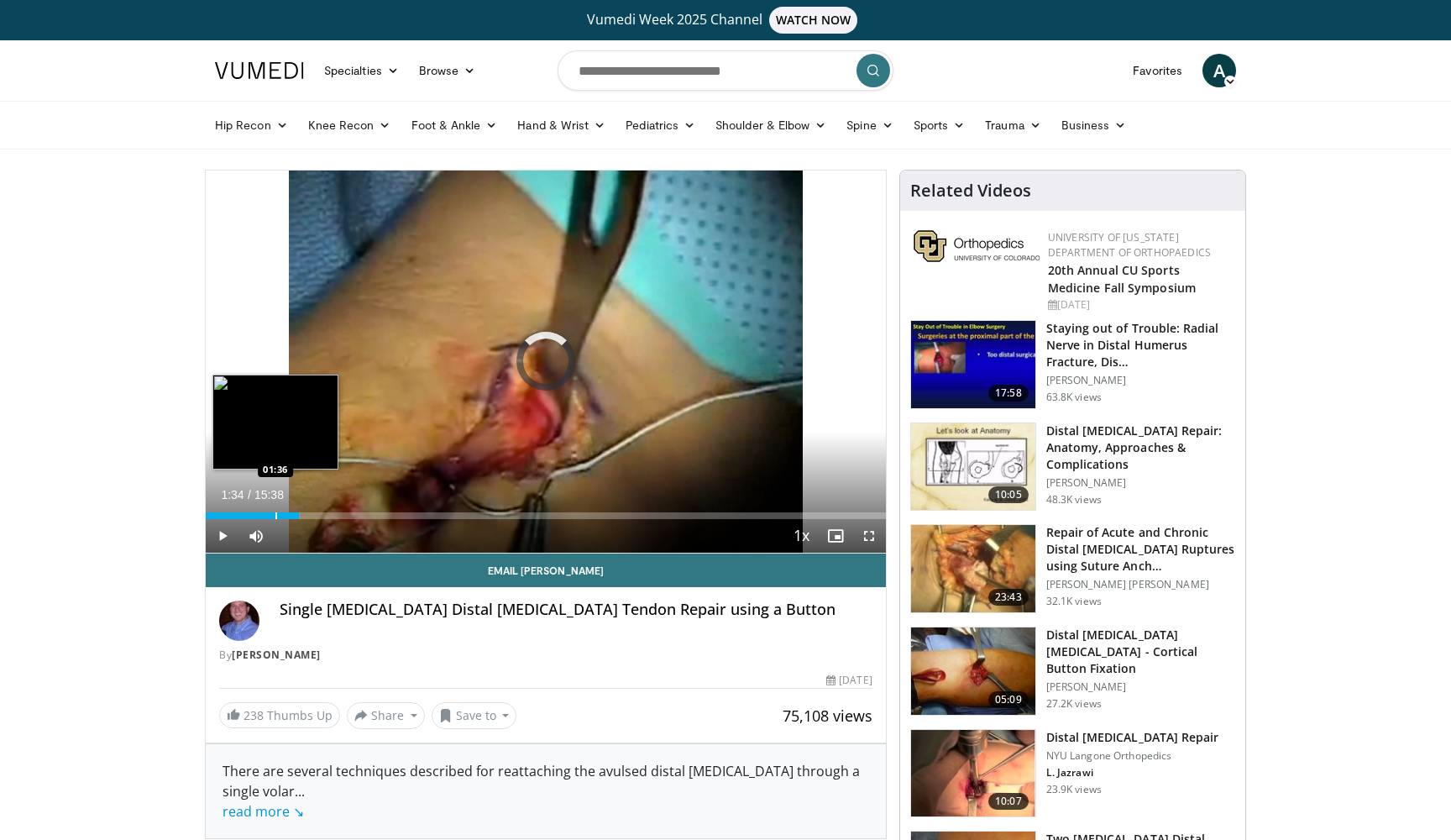
click at [275, 515] on div "02:08" at bounding box center [252, 515] width 93 height 7
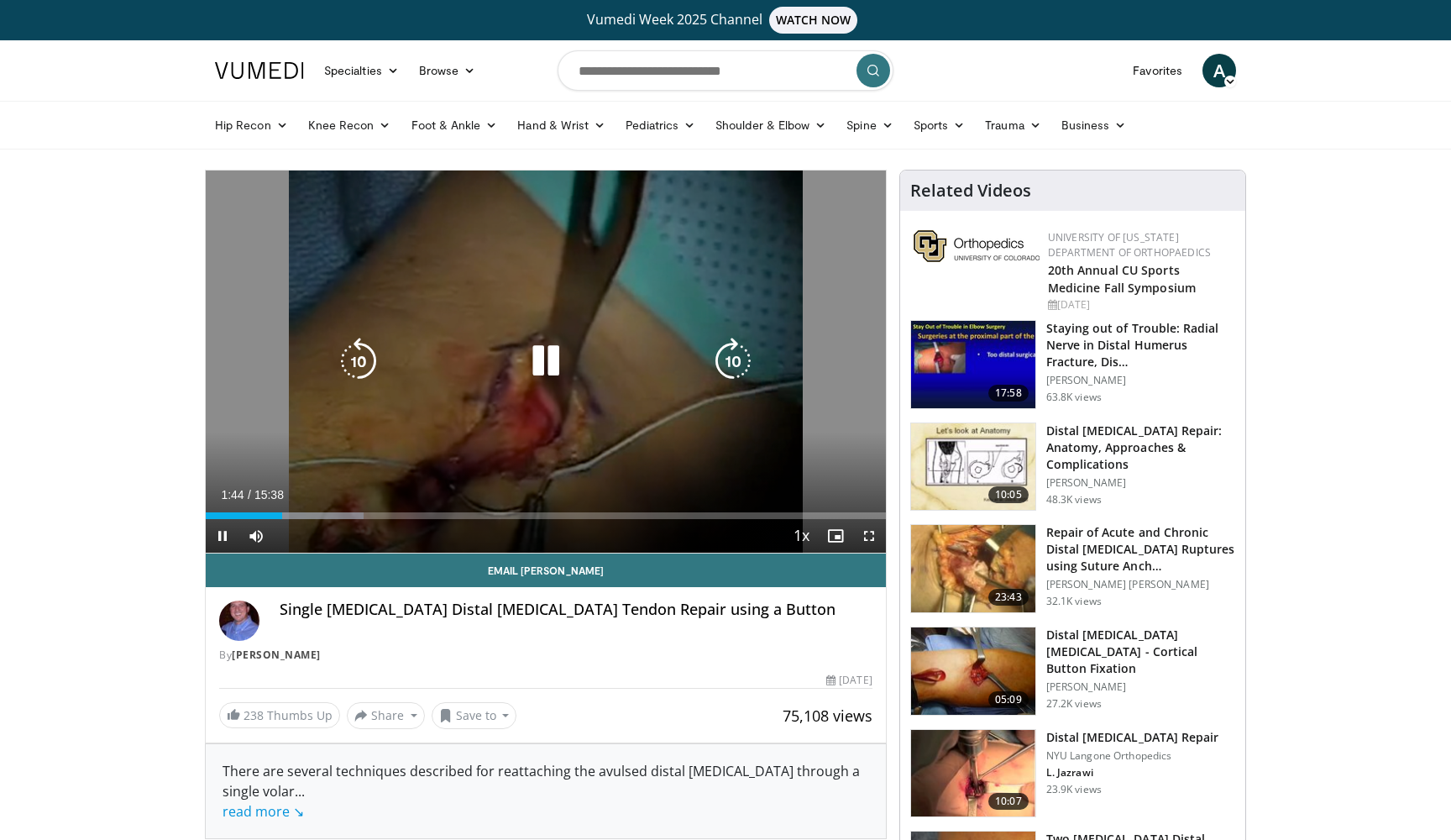
click at [568, 379] on icon "Video Player" at bounding box center [545, 360] width 47 height 47
click at [546, 350] on icon "Video Player" at bounding box center [545, 360] width 47 height 47
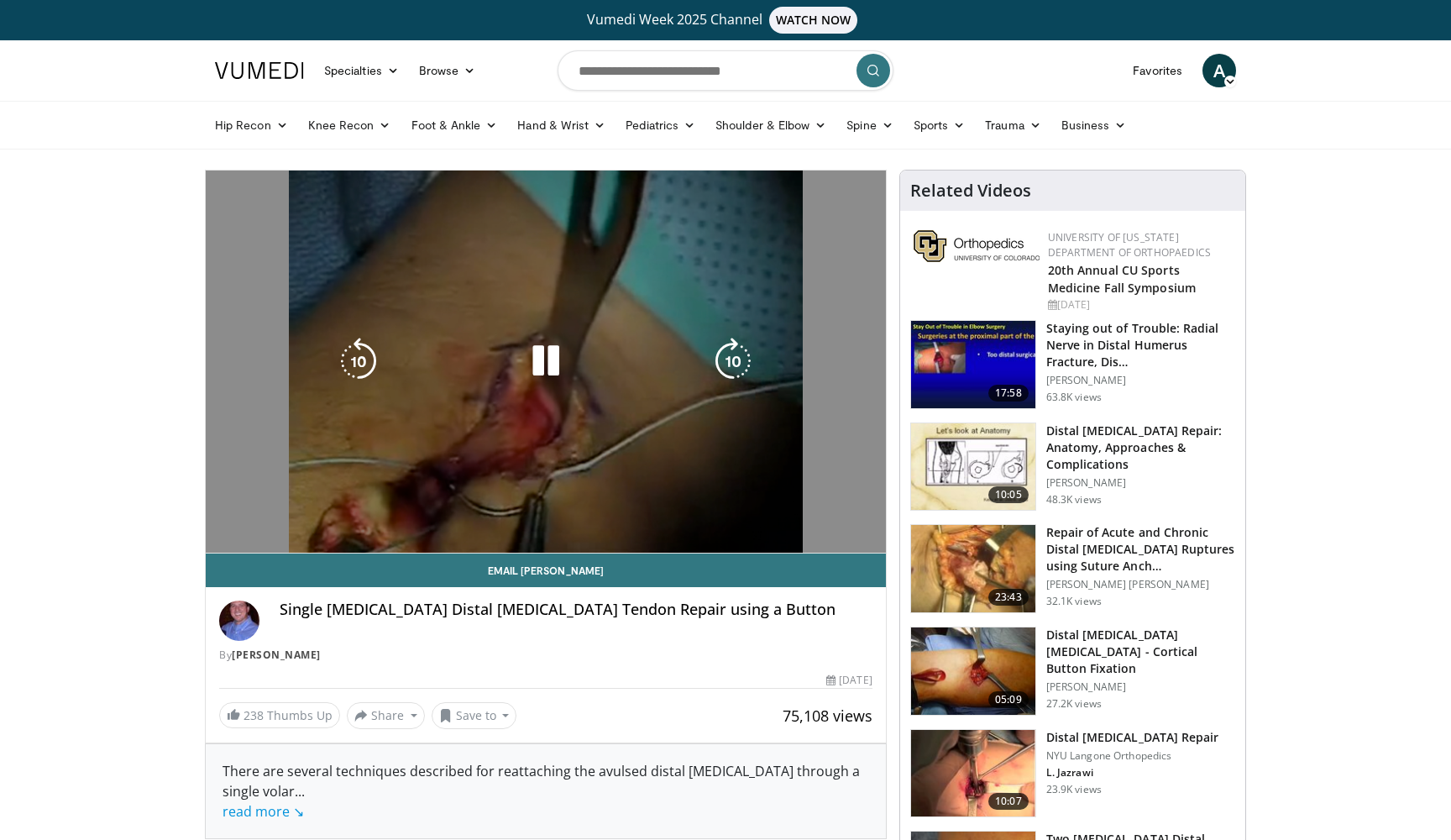
drag, startPoint x: 1124, startPoint y: 71, endPoint x: 746, endPoint y: 371, distance: 482.2
click at [746, 371] on div "50 seconds Tap to unmute" at bounding box center [546, 361] width 680 height 382
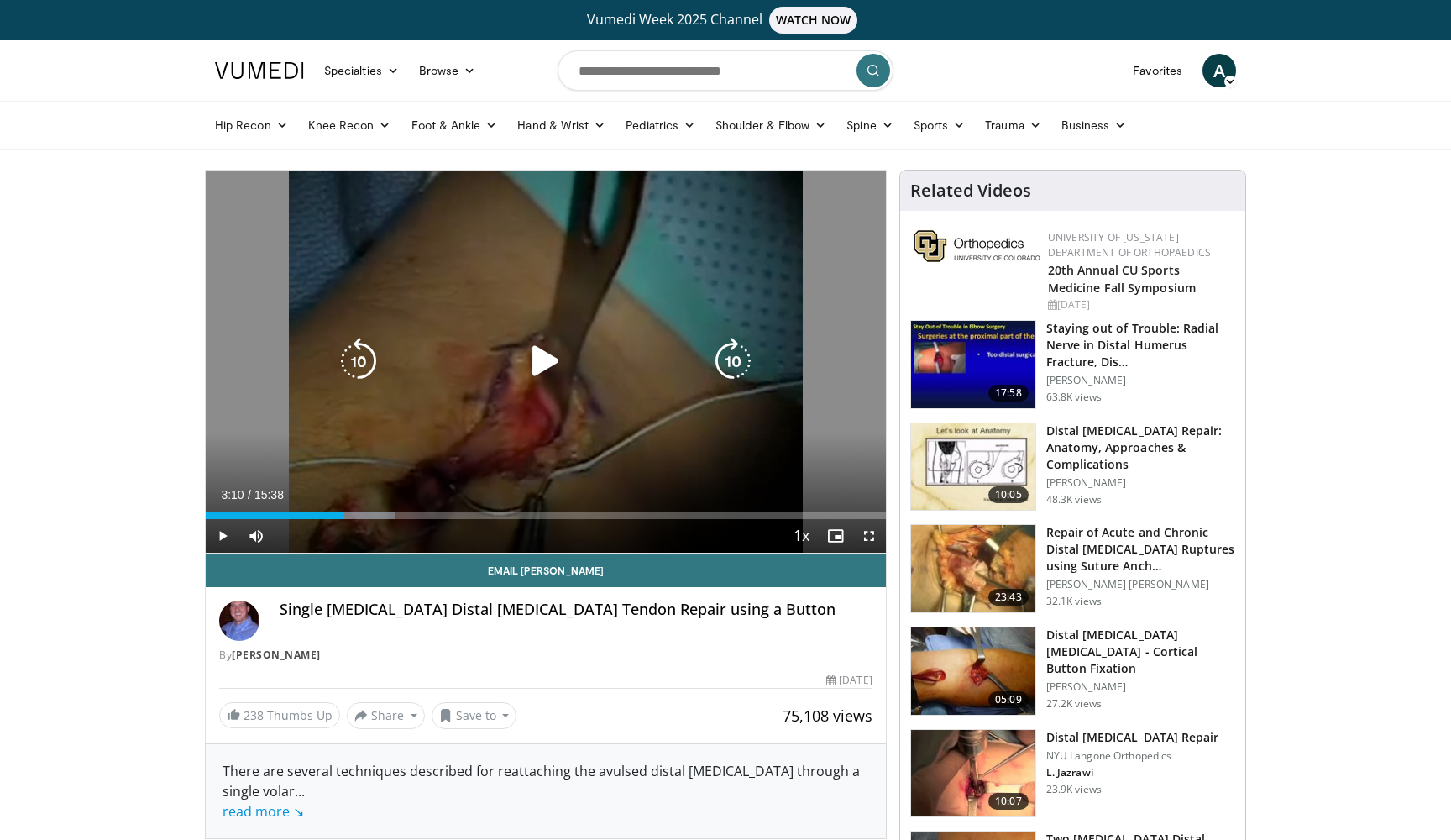
click at [743, 369] on icon "Video Player" at bounding box center [732, 360] width 47 height 47
click at [551, 353] on icon "Video Player" at bounding box center [545, 360] width 47 height 47
click at [745, 362] on icon "Video Player" at bounding box center [732, 360] width 47 height 47
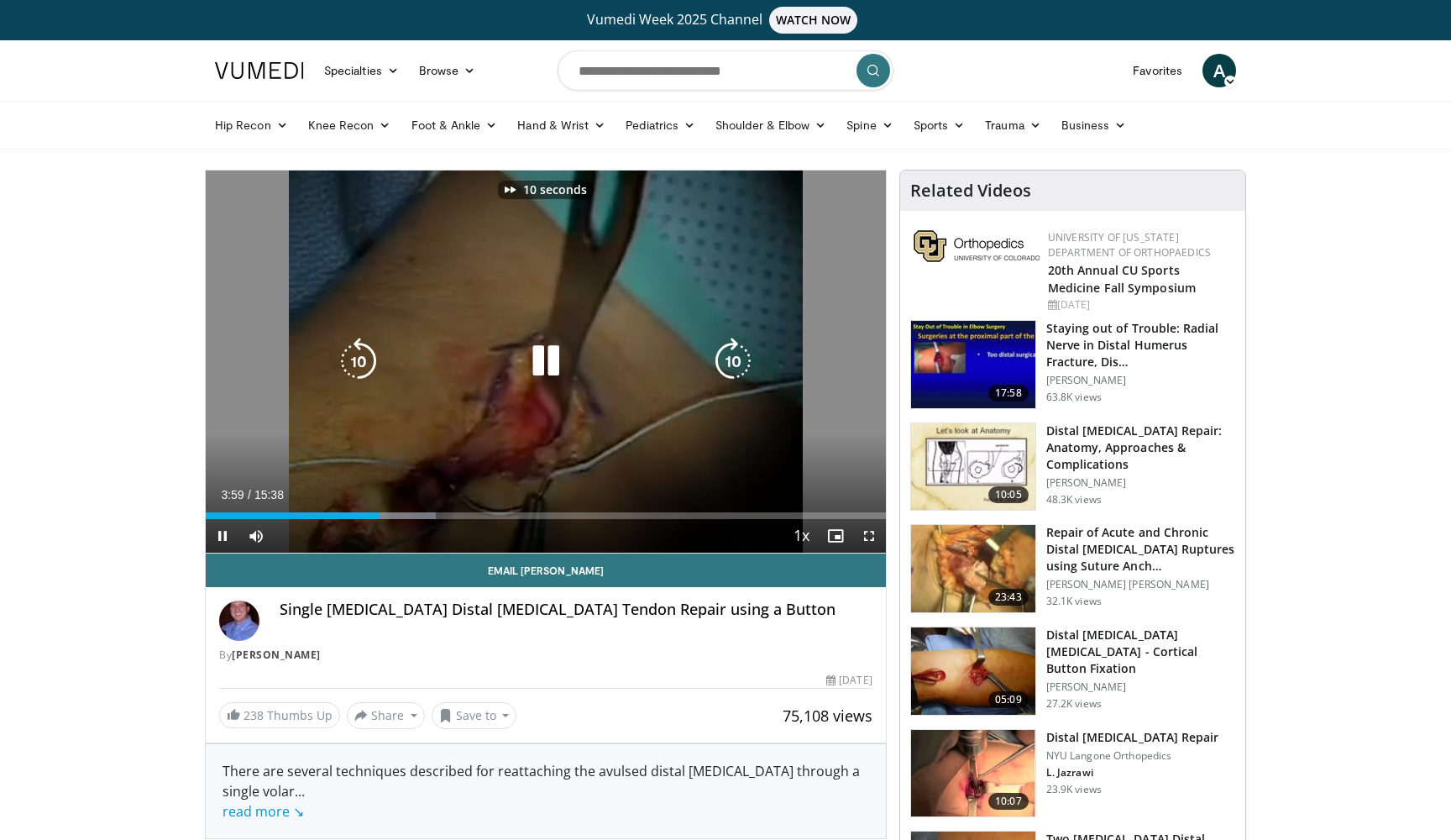
click at [745, 362] on icon "Video Player" at bounding box center [732, 360] width 47 height 47
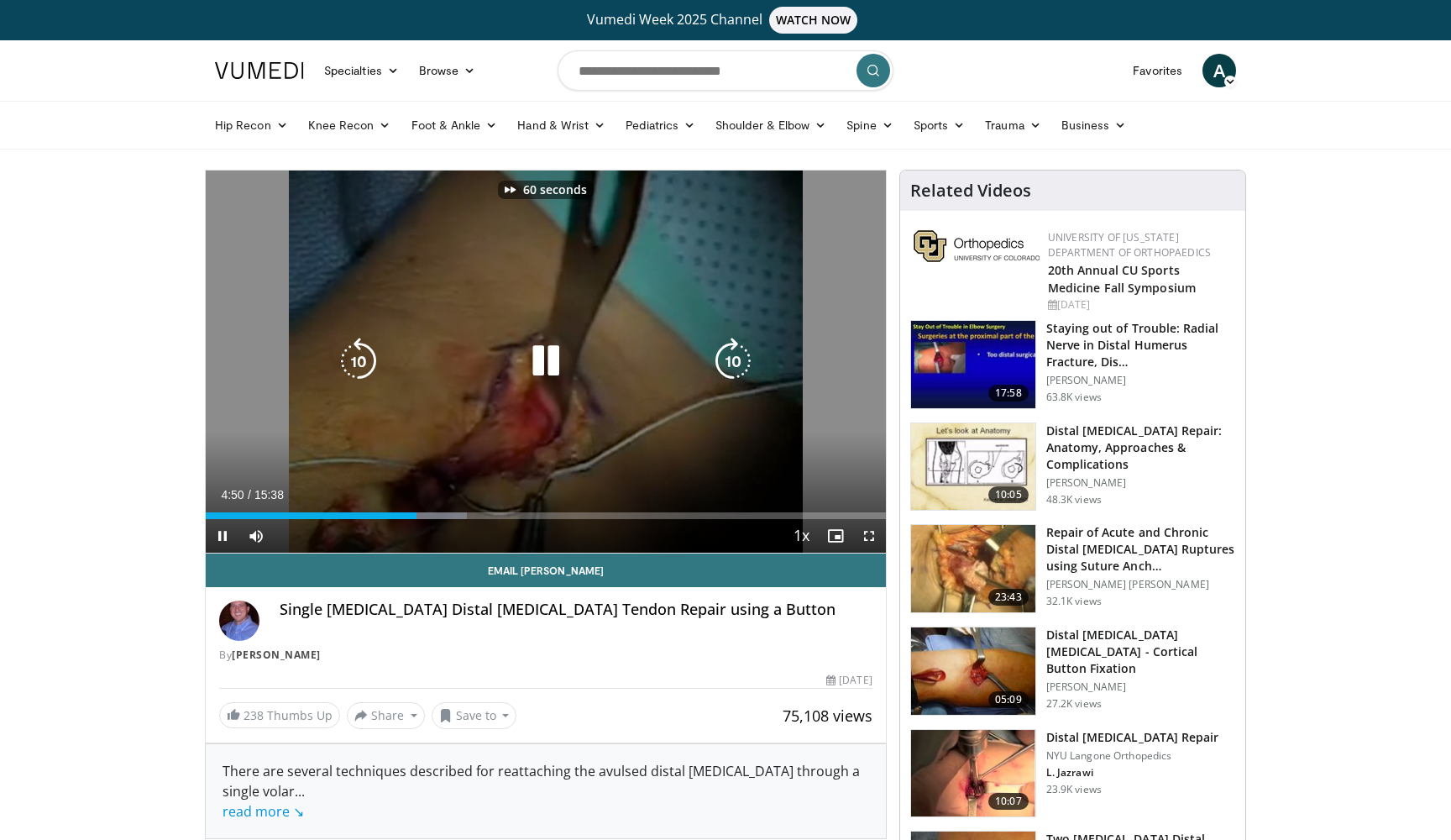
click at [745, 362] on icon "Video Player" at bounding box center [732, 360] width 47 height 47
click at [739, 361] on icon "Video Player" at bounding box center [732, 360] width 47 height 47
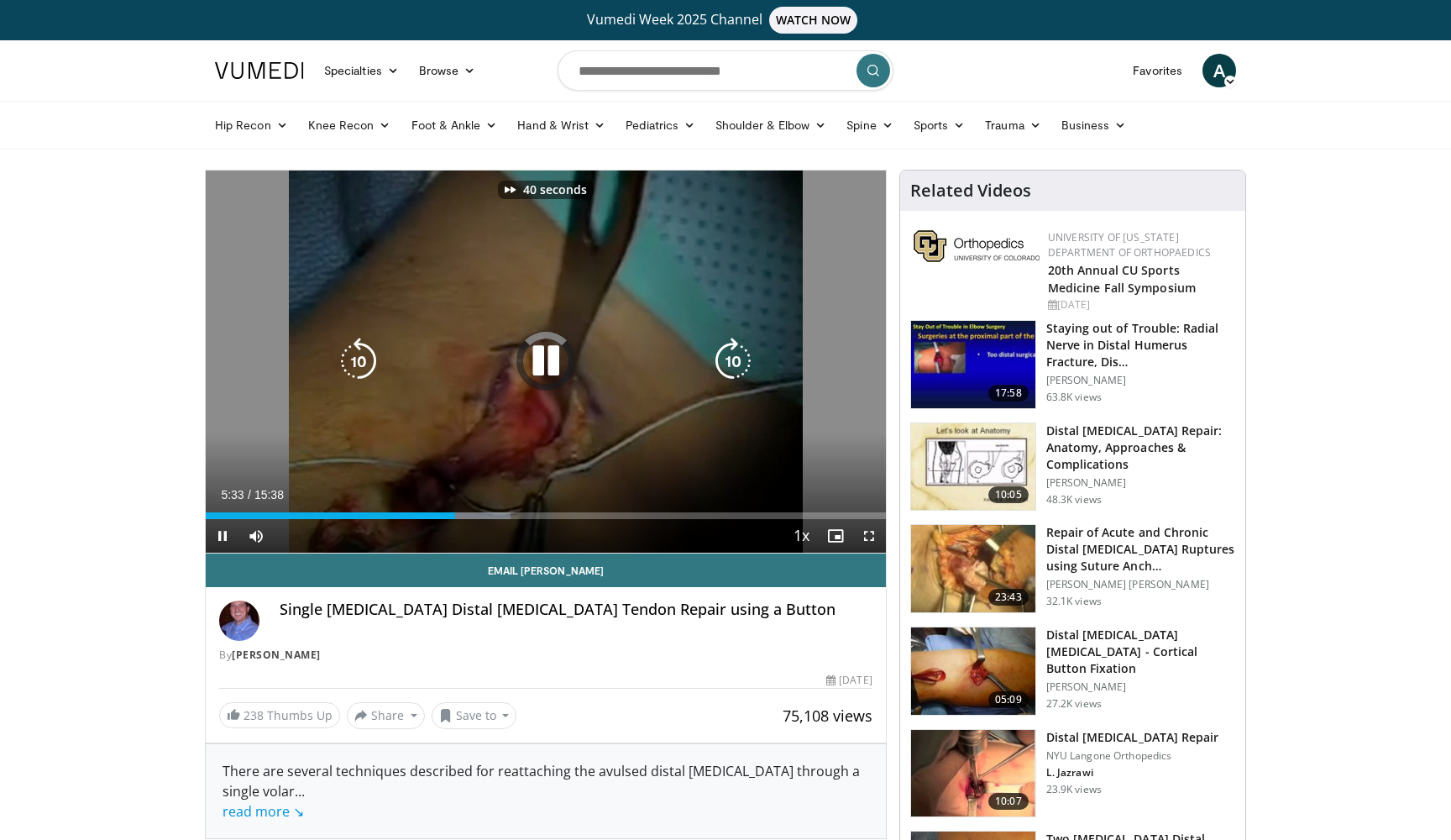
click at [739, 361] on icon "Video Player" at bounding box center [732, 360] width 47 height 47
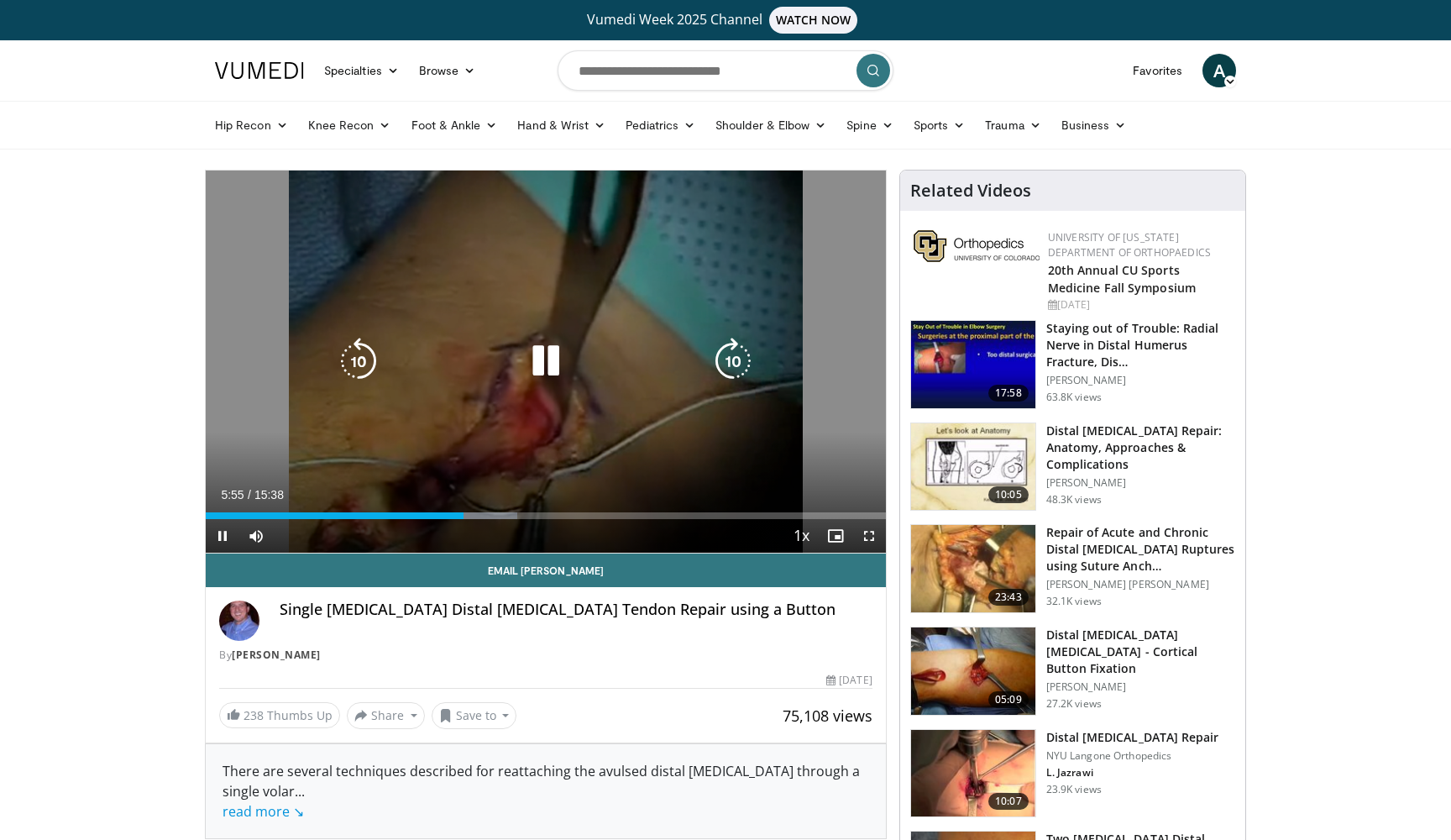
click at [725, 368] on icon "Video Player" at bounding box center [732, 360] width 47 height 47
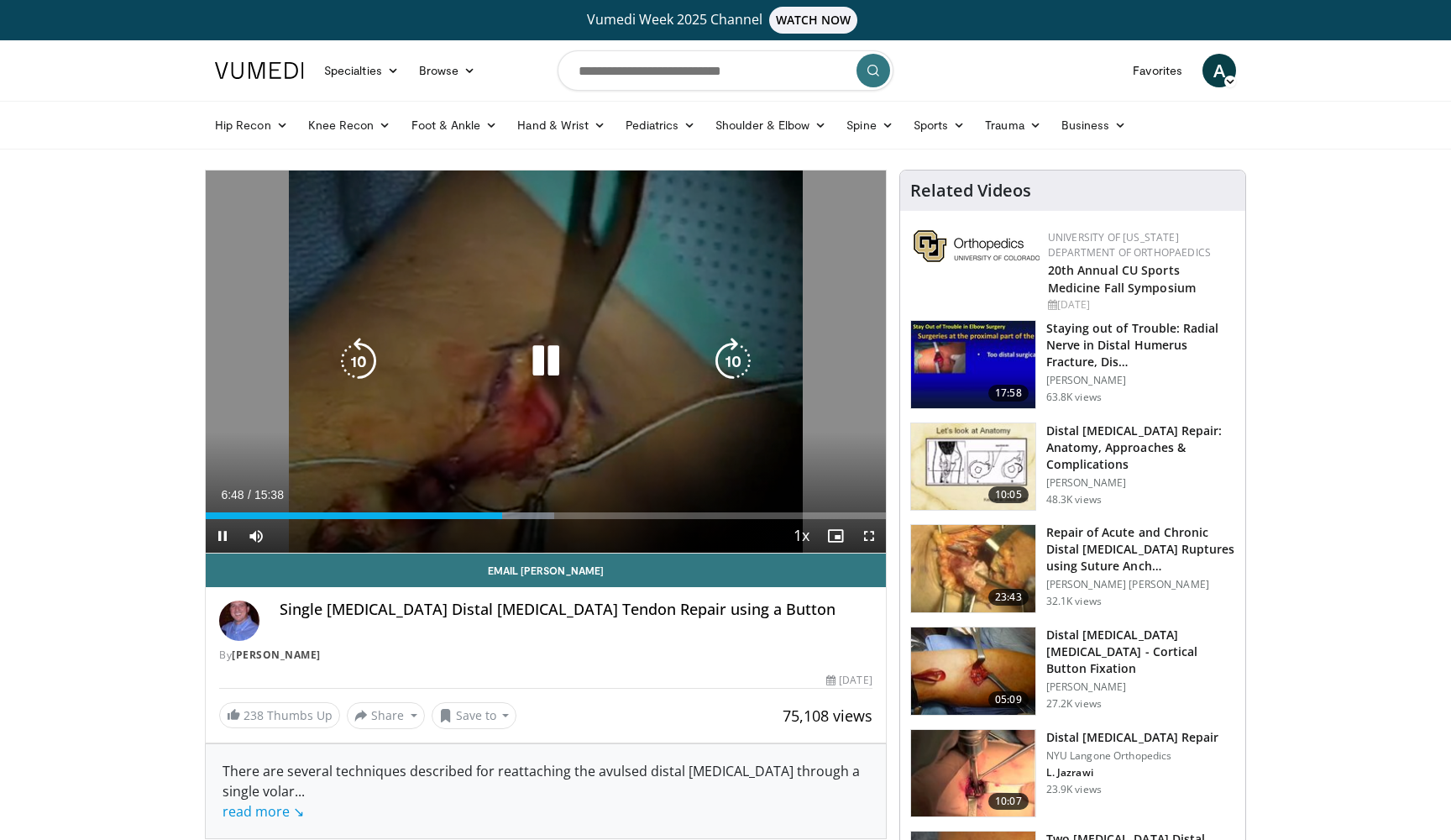
click at [744, 367] on icon "Video Player" at bounding box center [732, 360] width 47 height 47
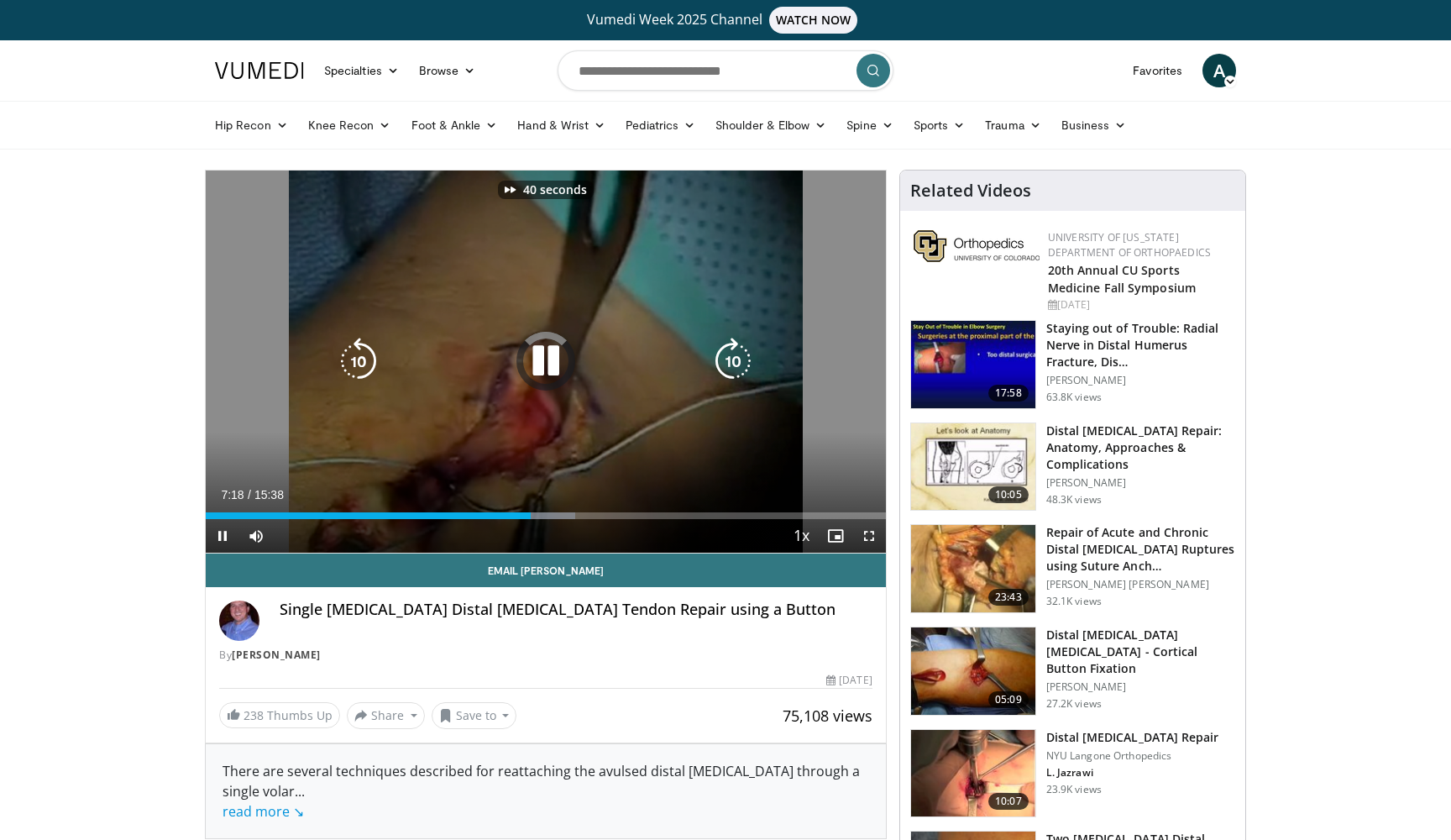
click at [744, 367] on icon "Video Player" at bounding box center [732, 360] width 47 height 47
click at [724, 363] on icon "Video Player" at bounding box center [732, 360] width 47 height 47
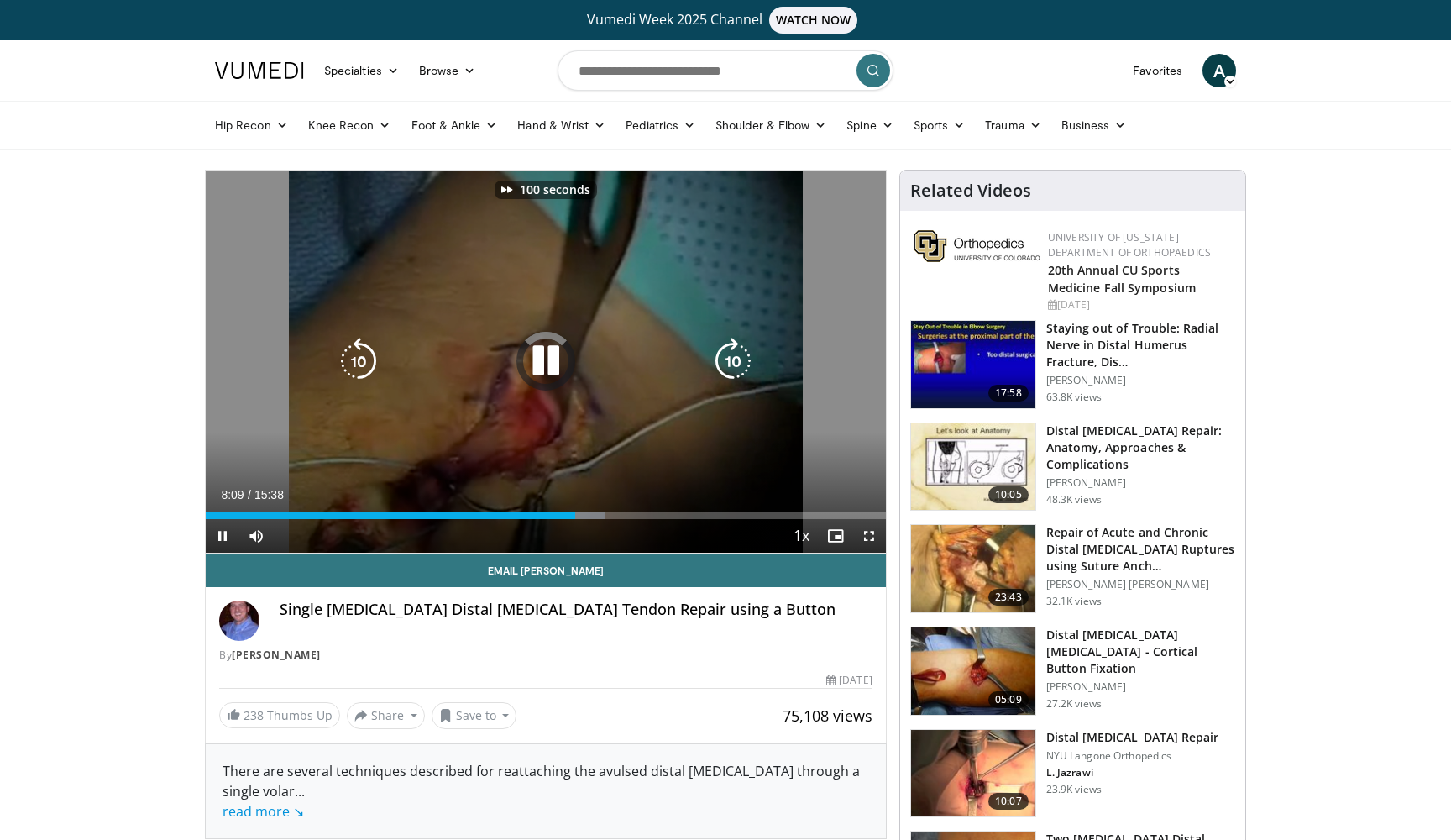
click at [724, 363] on icon "Video Player" at bounding box center [732, 360] width 47 height 47
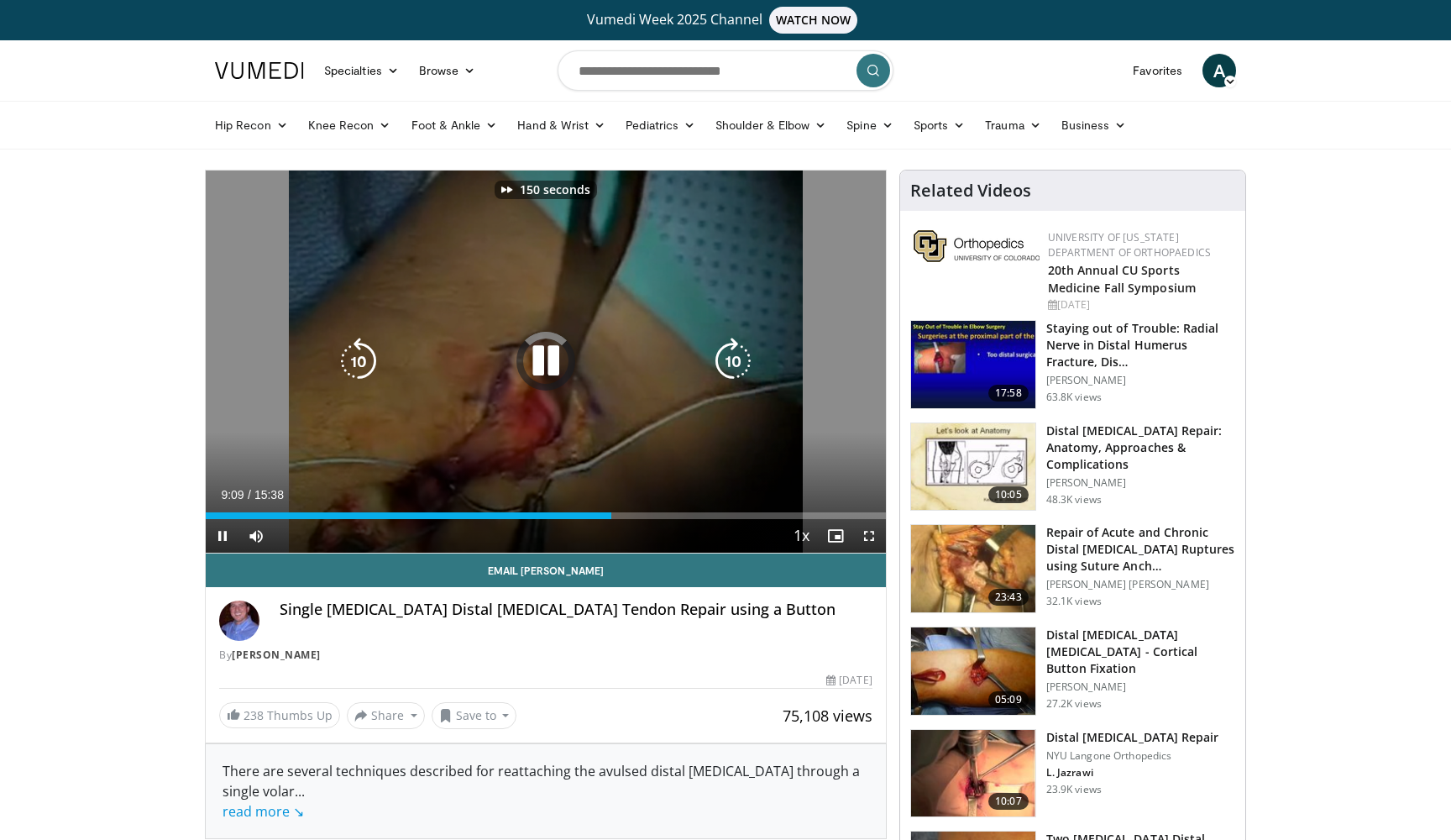
click at [724, 363] on icon "Video Player" at bounding box center [732, 360] width 47 height 47
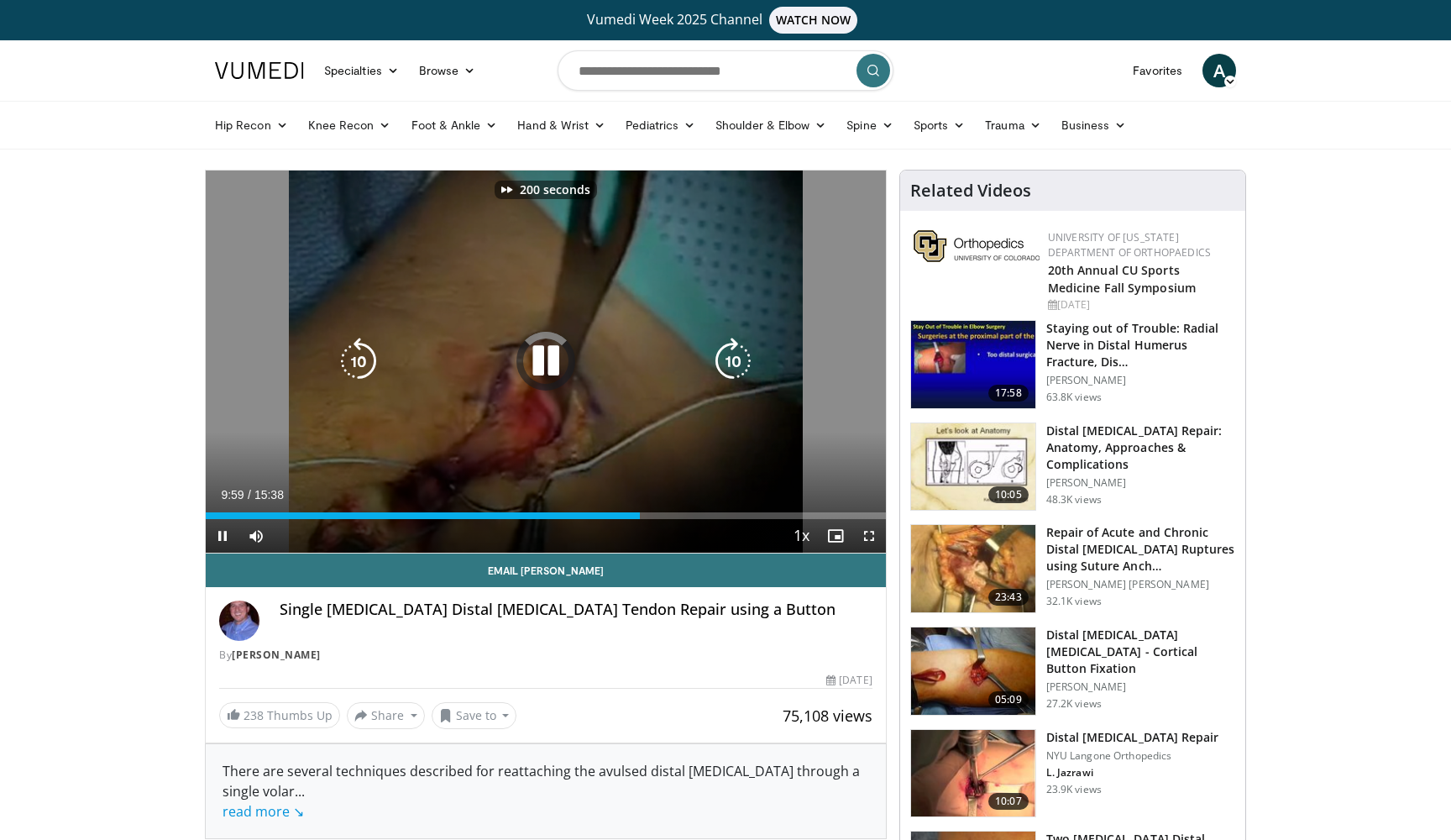
click at [724, 363] on icon "Video Player" at bounding box center [732, 360] width 47 height 47
click at [722, 367] on icon "Video Player" at bounding box center [732, 360] width 47 height 47
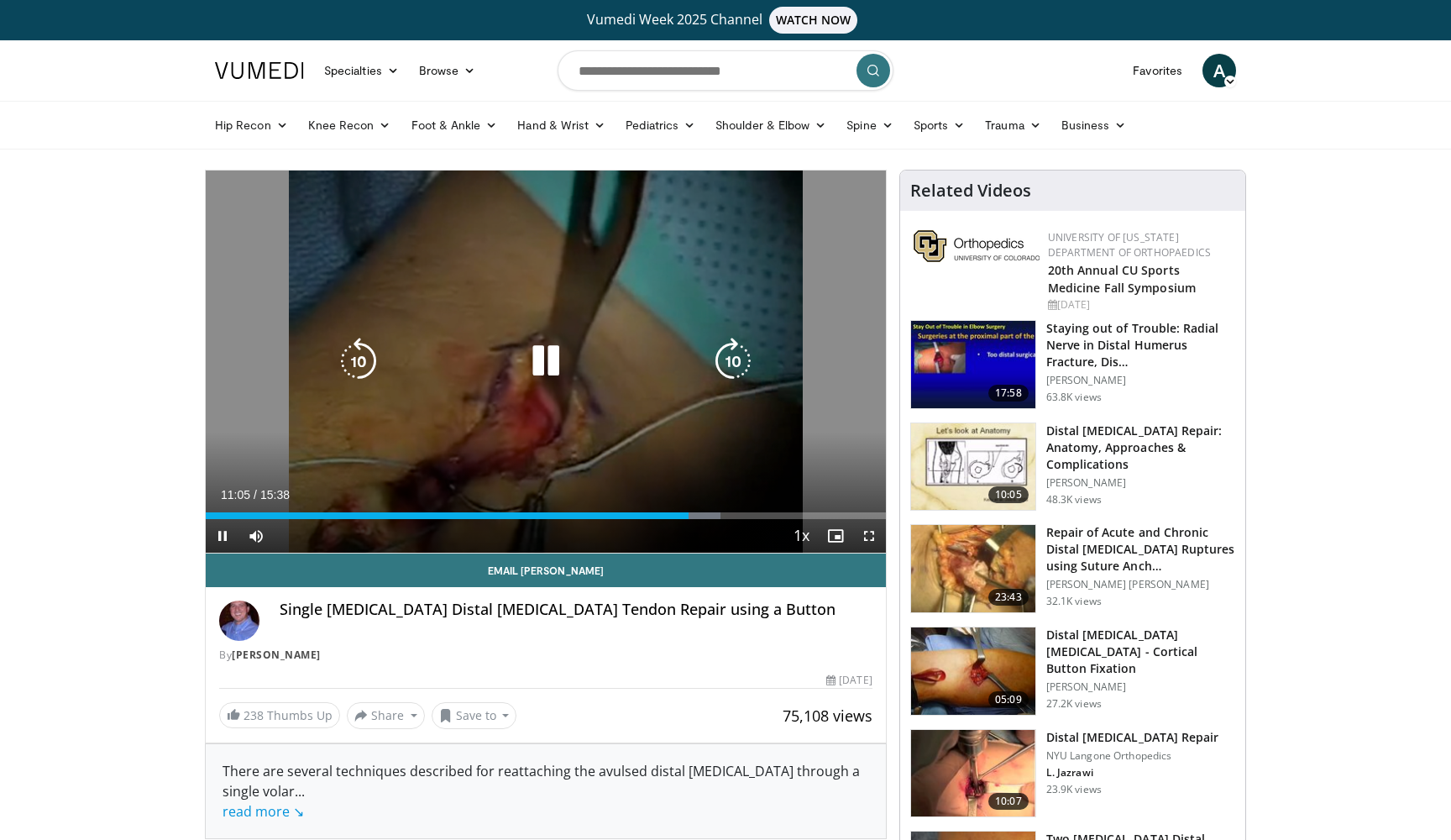
click at [722, 367] on icon "Video Player" at bounding box center [732, 360] width 47 height 47
click at [722, 366] on icon "Video Player" at bounding box center [732, 360] width 47 height 47
click at [523, 364] on icon "Video Player" at bounding box center [545, 360] width 47 height 47
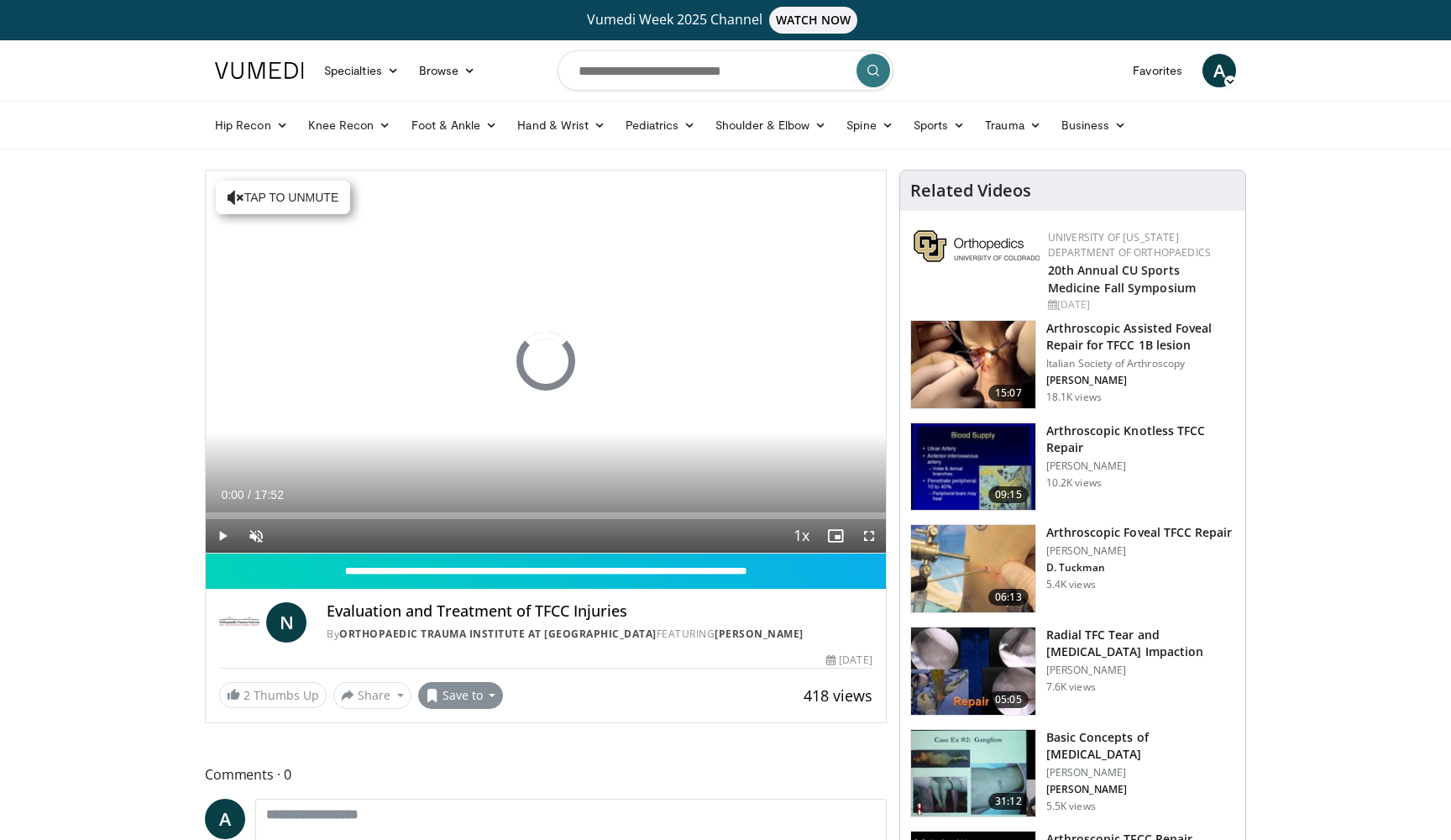
click at [476, 687] on button "Save to" at bounding box center [461, 695] width 86 height 27
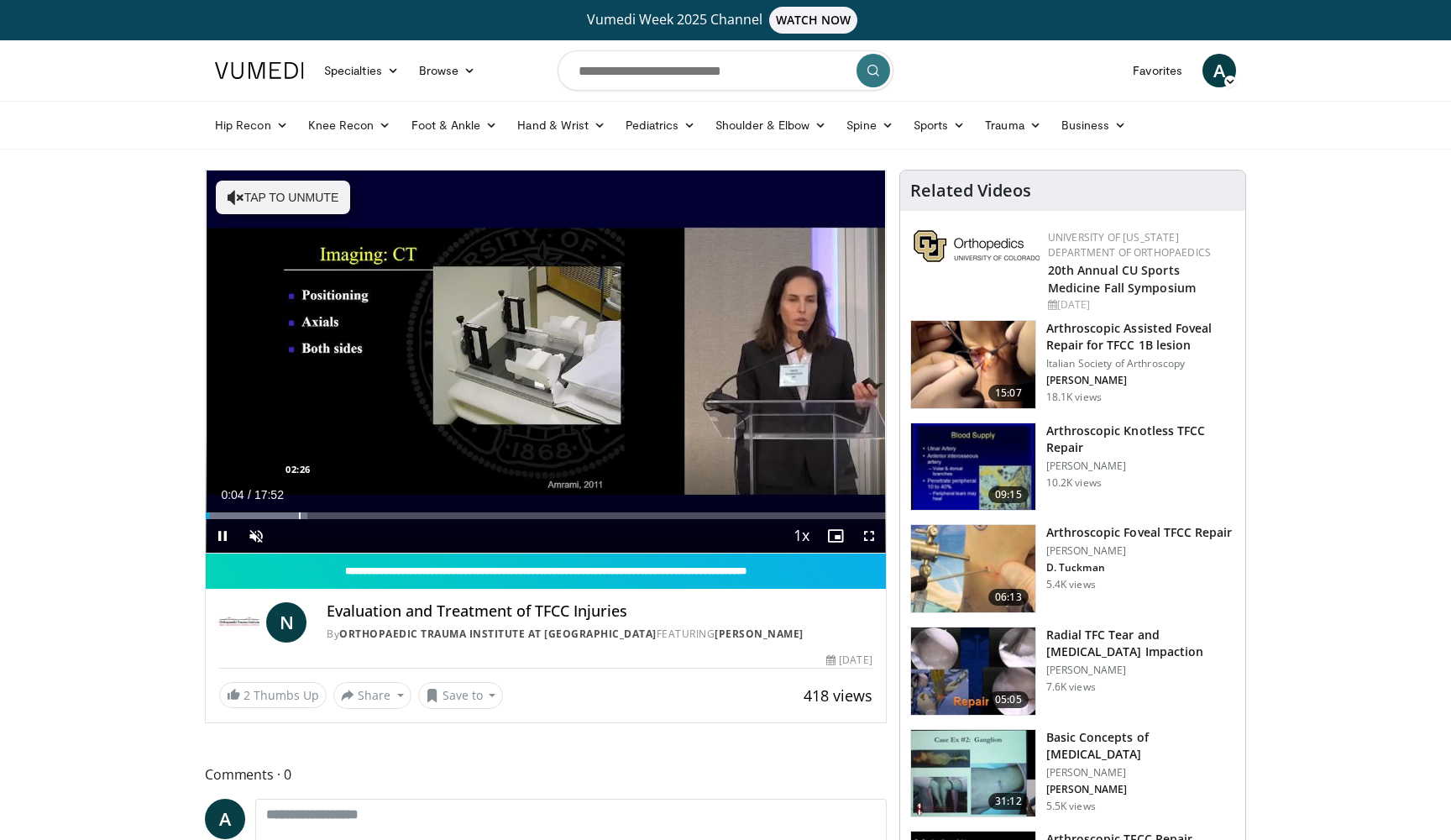
click at [299, 518] on div "Progress Bar" at bounding box center [300, 515] width 2 height 7
click at [649, 519] on div "Current Time 2:26 / Duration 17:52 Pause Skip Backward Skip Forward Unmute Load…" at bounding box center [546, 536] width 680 height 34
click at [645, 517] on div "Progress Bar" at bounding box center [646, 515] width 2 height 7
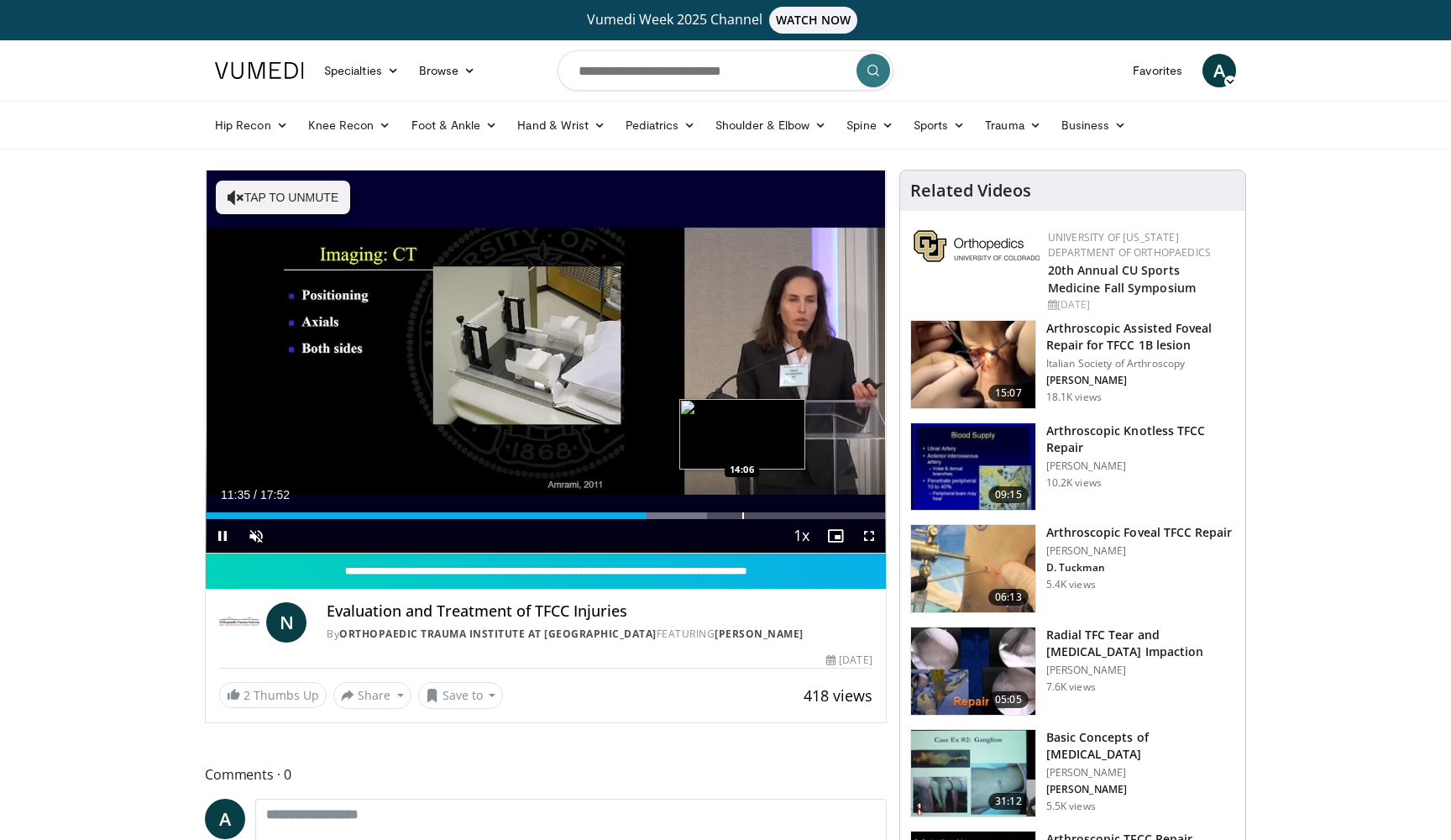
click at [742, 518] on div "Progress Bar" at bounding box center [743, 515] width 2 height 7
click at [734, 519] on div "Current Time 13:24 / Duration 17:52 Pause Skip Backward Skip Forward Unmute Loa…" at bounding box center [546, 536] width 680 height 34
click at [772, 517] on div "Loaded : 81.18% 13:25 14:52" at bounding box center [546, 515] width 680 height 7
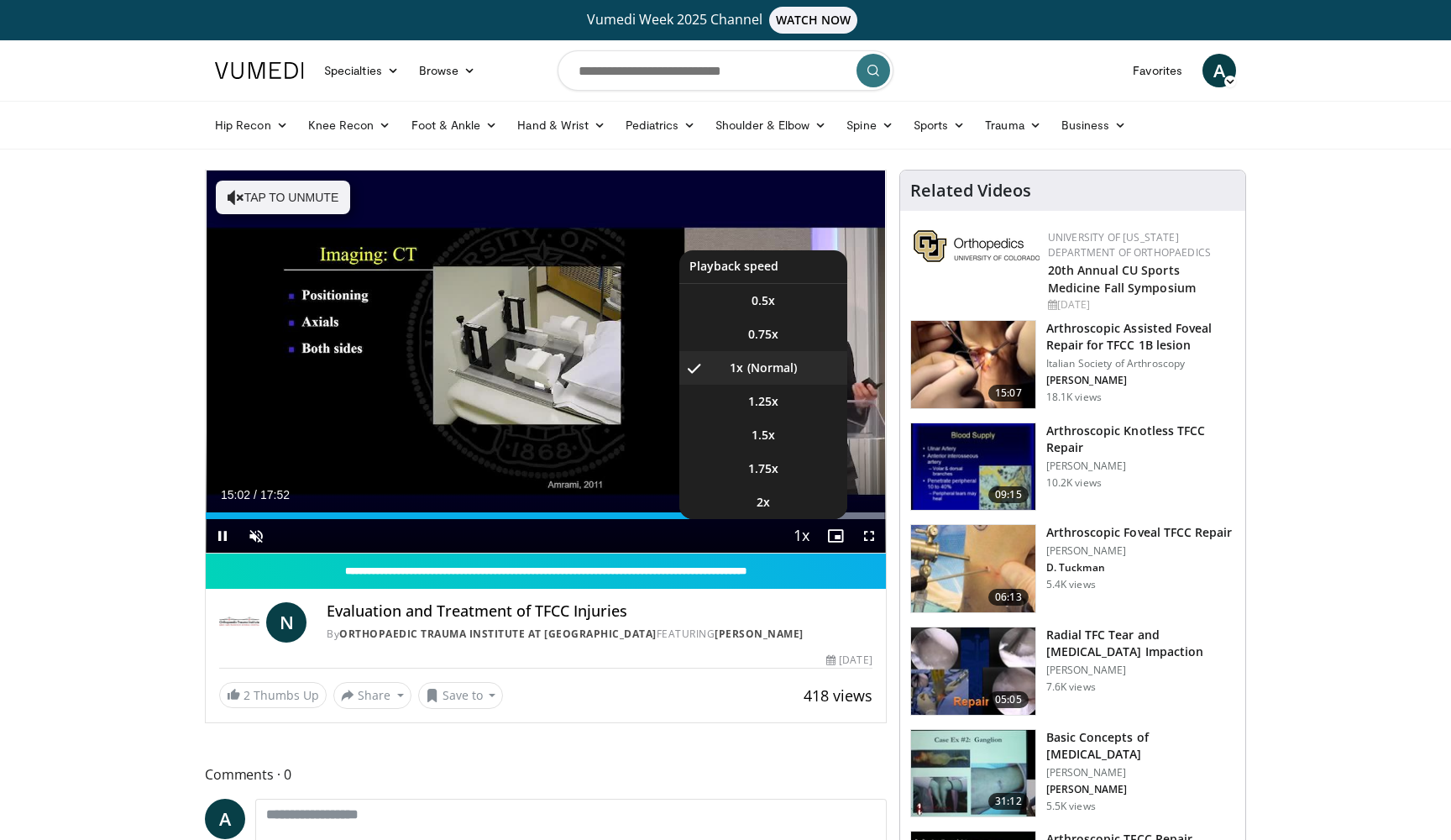
click at [804, 520] on span "Video Player" at bounding box center [802, 537] width 24 height 34
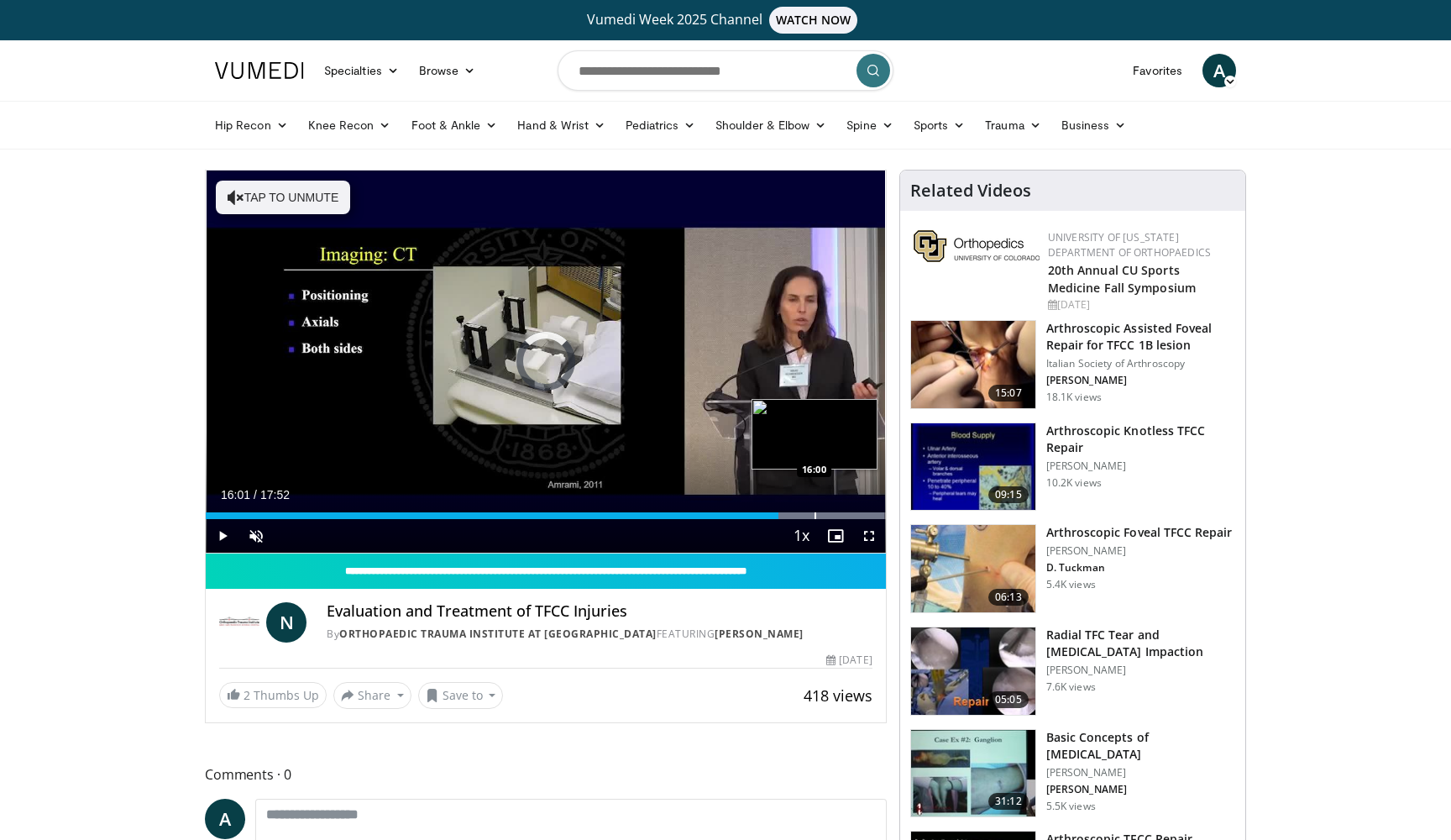
click at [815, 510] on div "Loaded : 99.84% 15:03 16:00" at bounding box center [546, 511] width 680 height 16
click at [839, 515] on div "Progress Bar" at bounding box center [839, 515] width 2 height 7
click at [863, 514] on div "Progress Bar" at bounding box center [863, 515] width 2 height 7
click at [620, 503] on div "Loaded : 99.99% 17:17 10:52" at bounding box center [546, 511] width 680 height 16
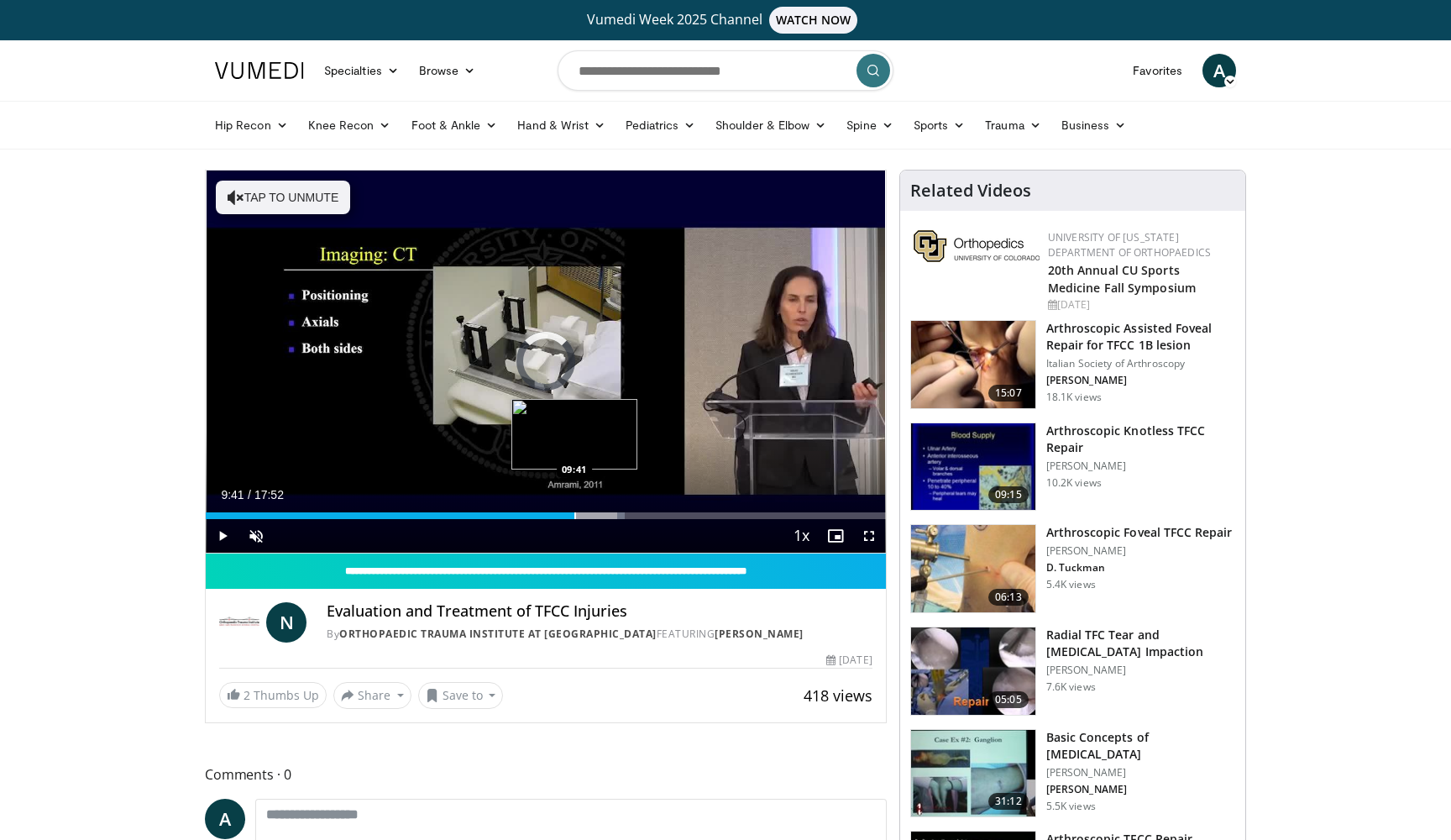
click at [574, 513] on div "Progress Bar" at bounding box center [575, 515] width 2 height 7
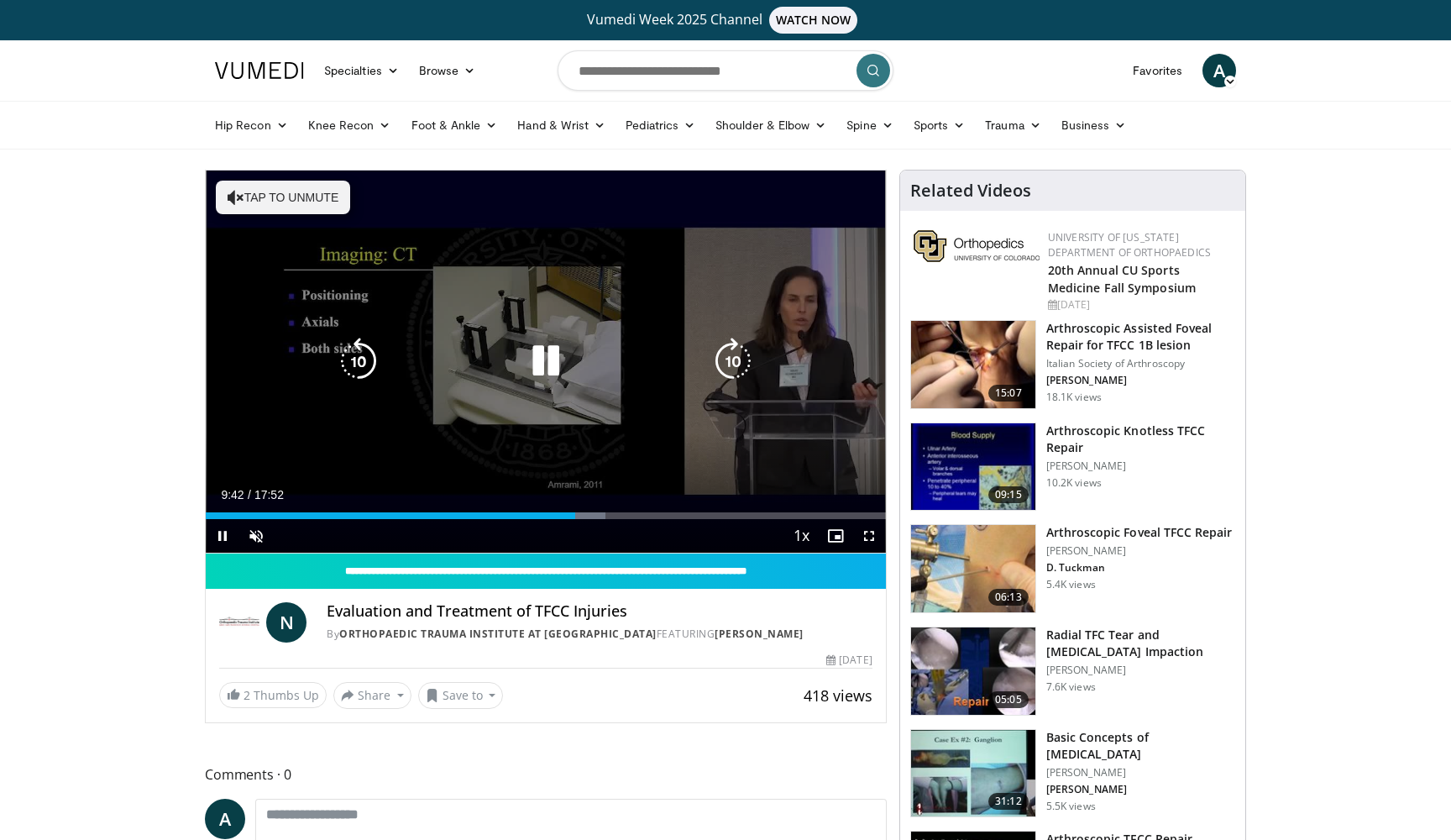
click at [552, 350] on icon "Video Player" at bounding box center [545, 360] width 47 height 47
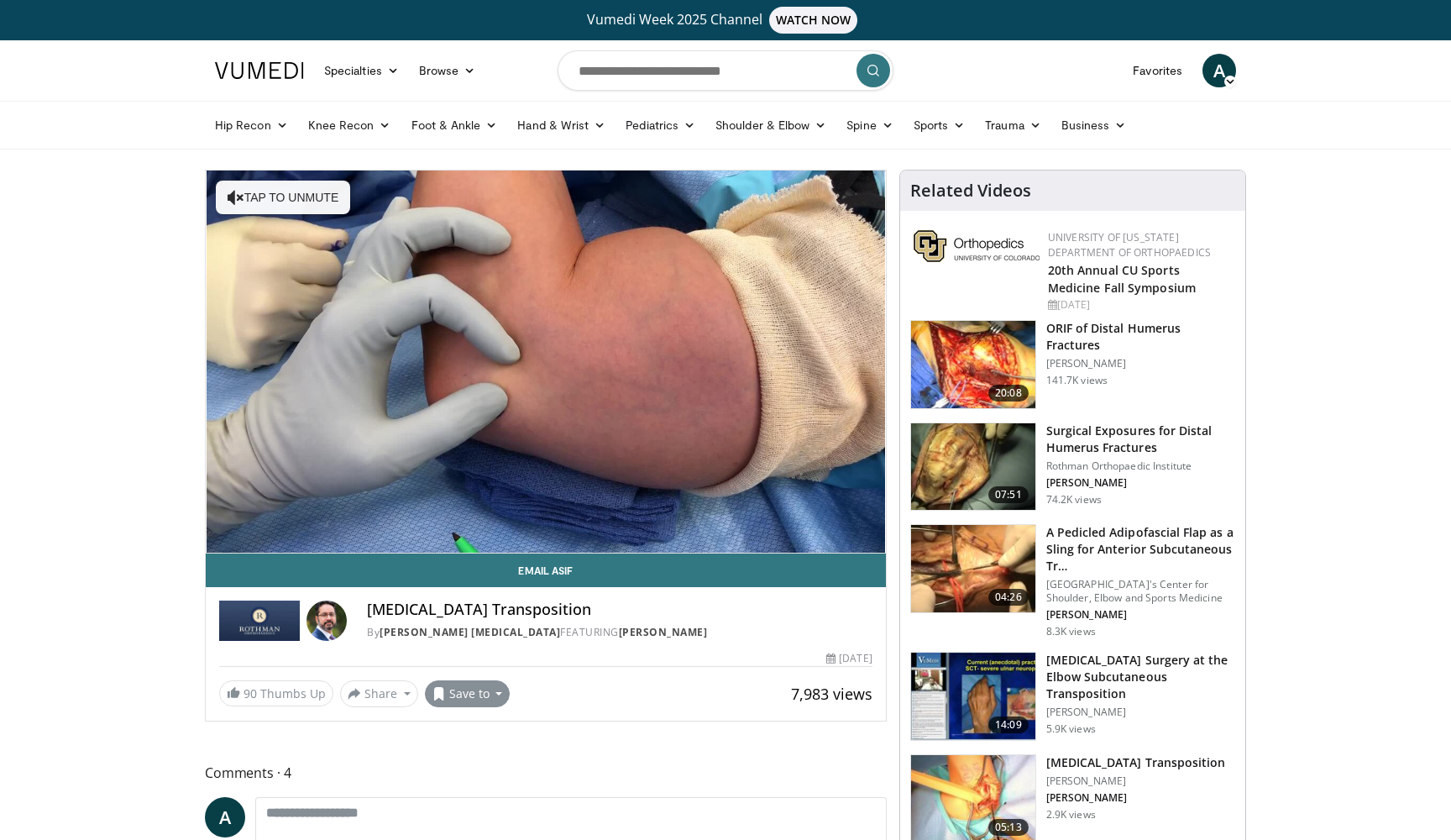
click at [487, 690] on button "Save to" at bounding box center [468, 693] width 86 height 27
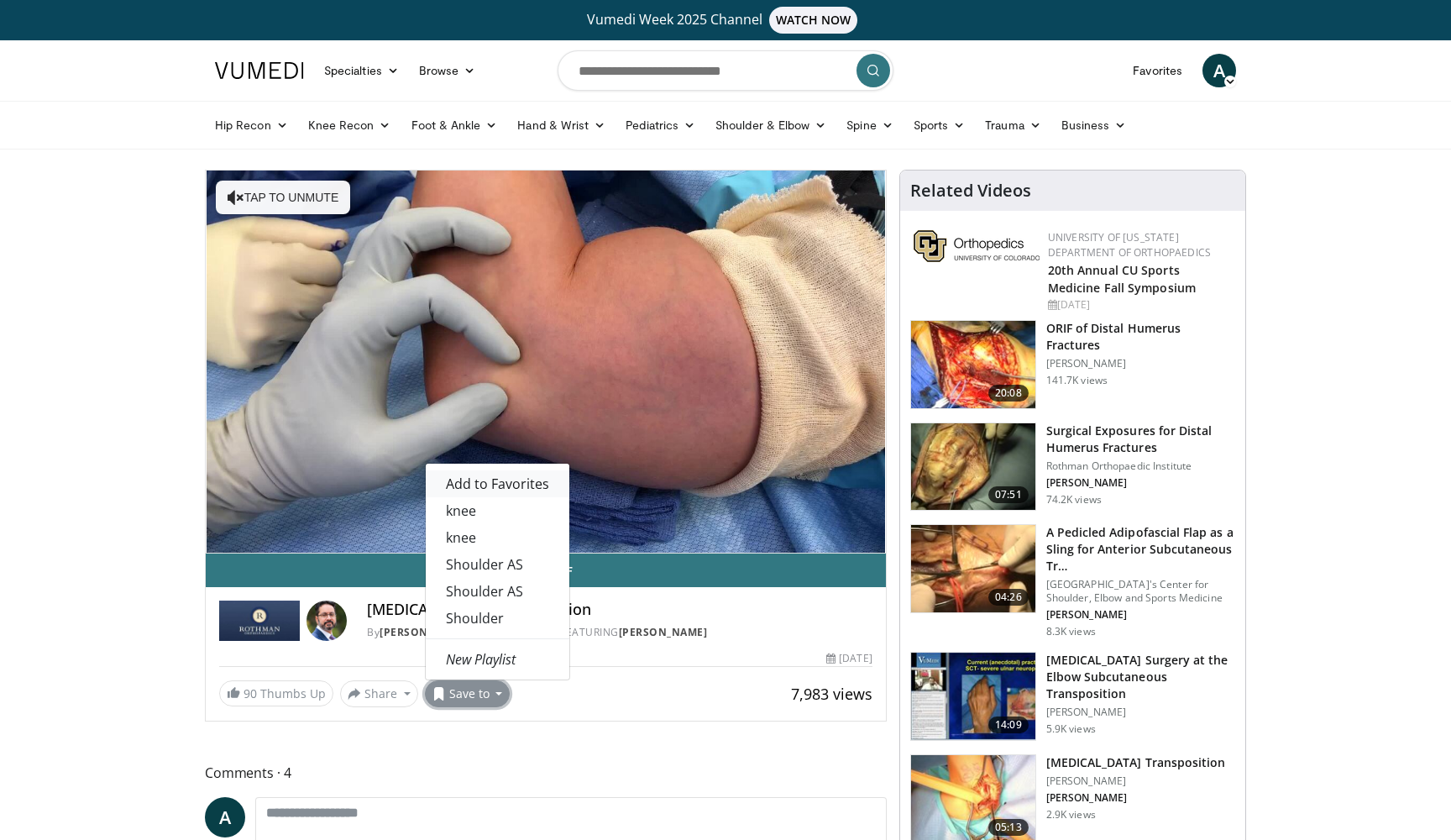
click at [505, 491] on span "Add to Favorites" at bounding box center [497, 483] width 103 height 18
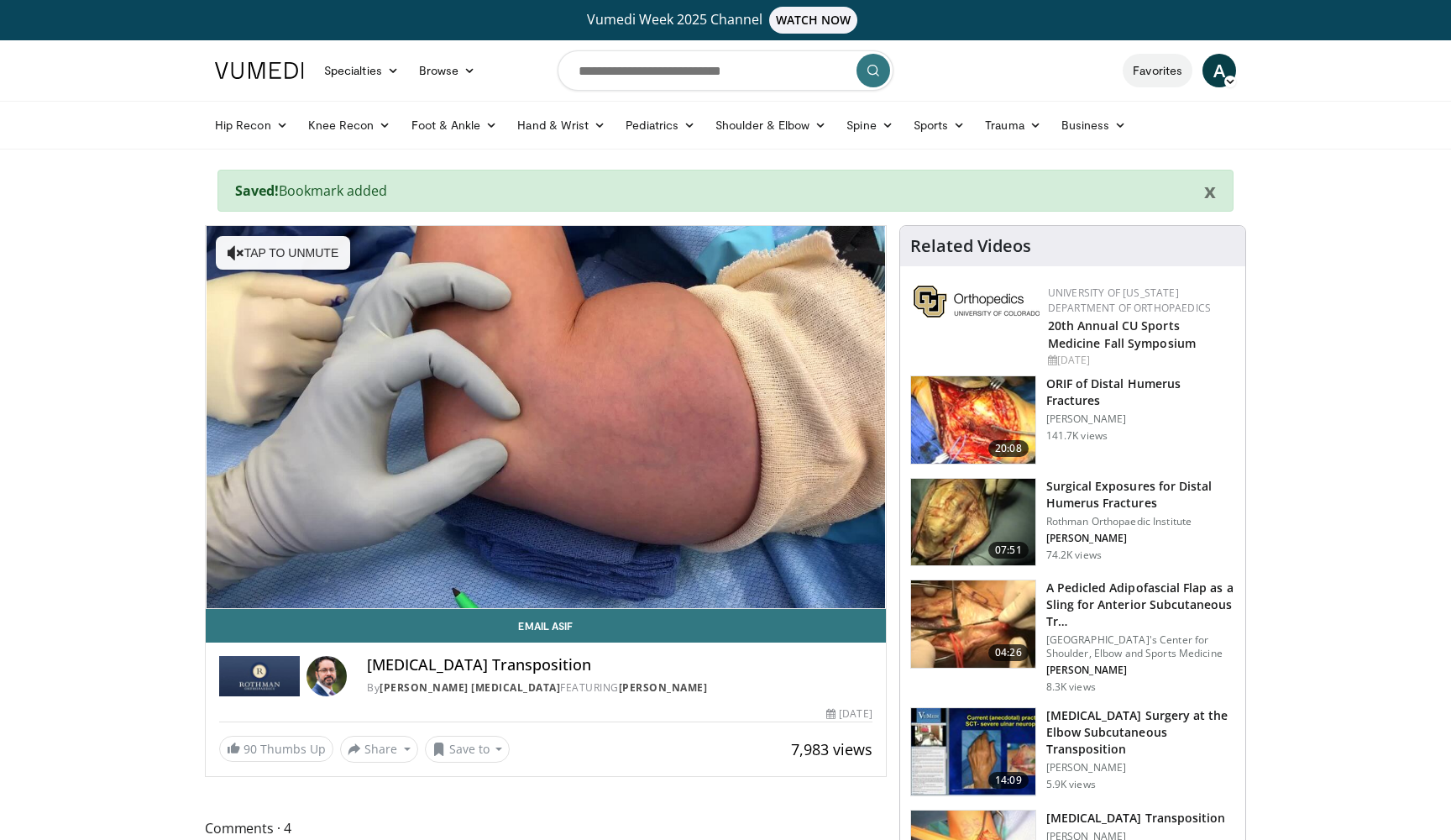
click at [1168, 72] on link "Favorites" at bounding box center [1157, 71] width 70 height 34
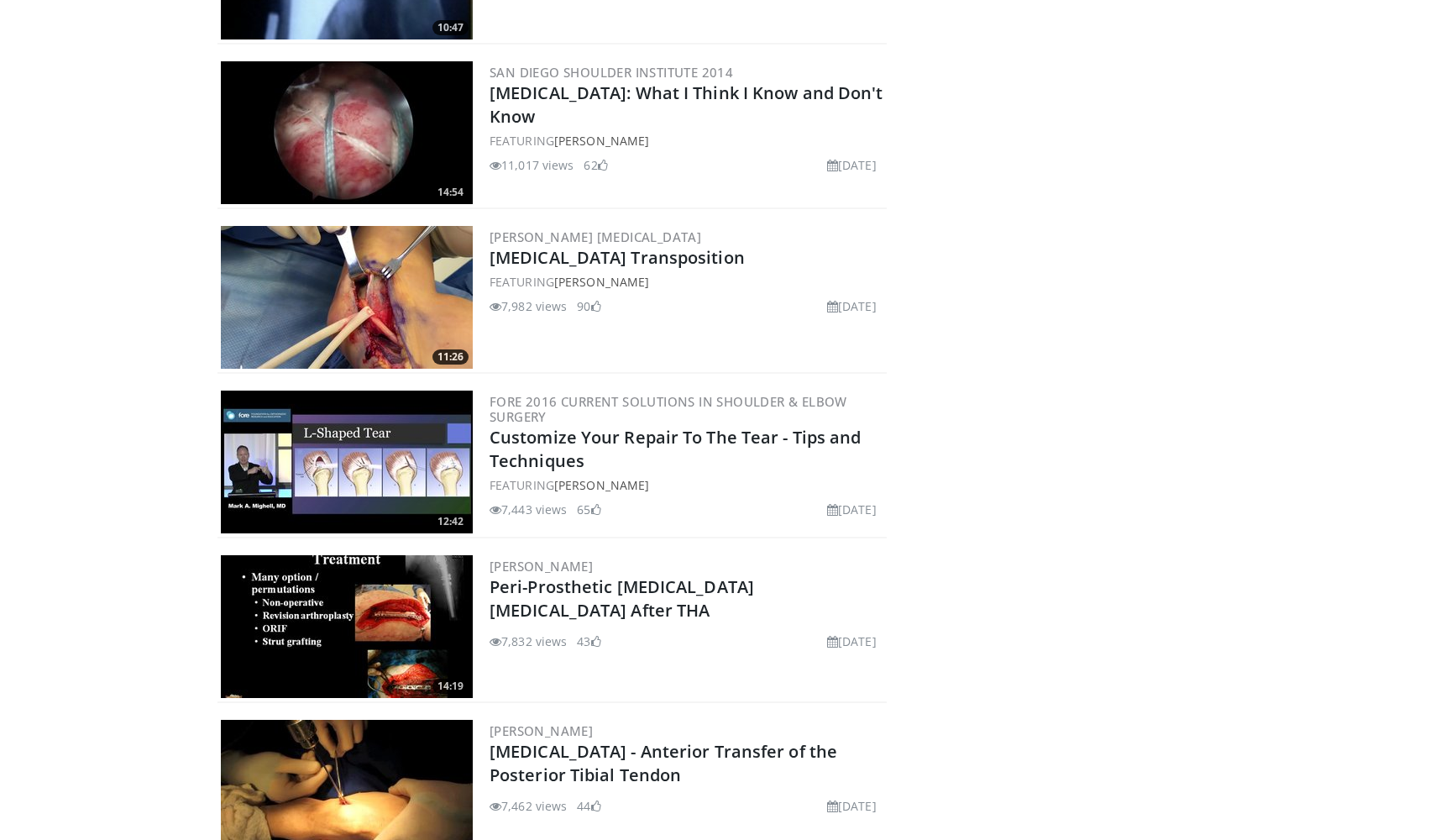
scroll to position [3226, 0]
